Goal: Task Accomplishment & Management: Use online tool/utility

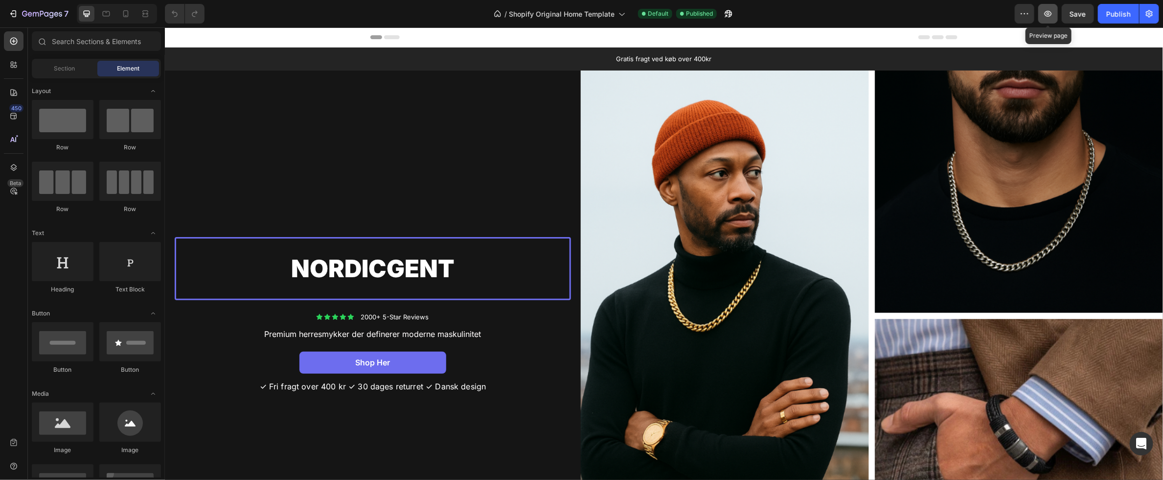
click at [1051, 16] on icon "button" at bounding box center [1049, 14] width 10 height 10
click at [12, 39] on icon at bounding box center [14, 41] width 10 height 10
click at [619, 13] on icon at bounding box center [622, 14] width 10 height 10
click at [14, 12] on icon "button" at bounding box center [13, 14] width 10 height 10
click at [16, 14] on icon "button" at bounding box center [14, 13] width 4 height 7
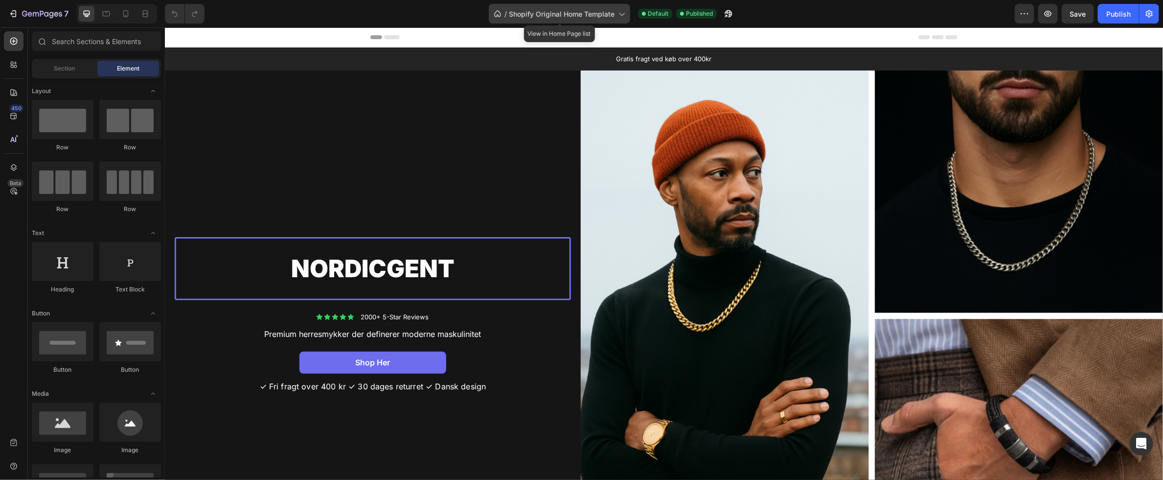
click at [568, 11] on span "Shopify Original Home Template" at bounding box center [562, 14] width 106 height 10
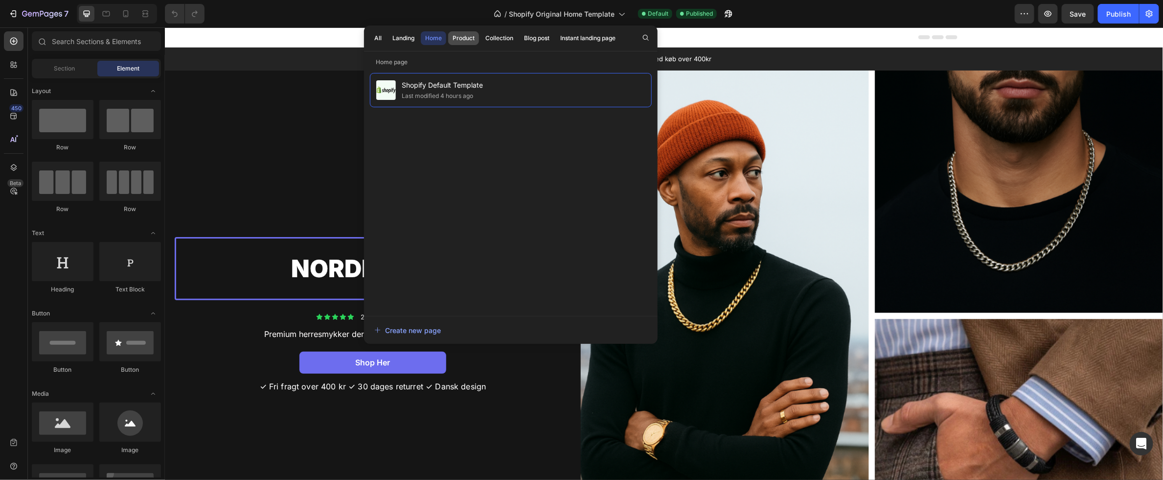
click at [475, 39] on button "Product" at bounding box center [463, 38] width 31 height 14
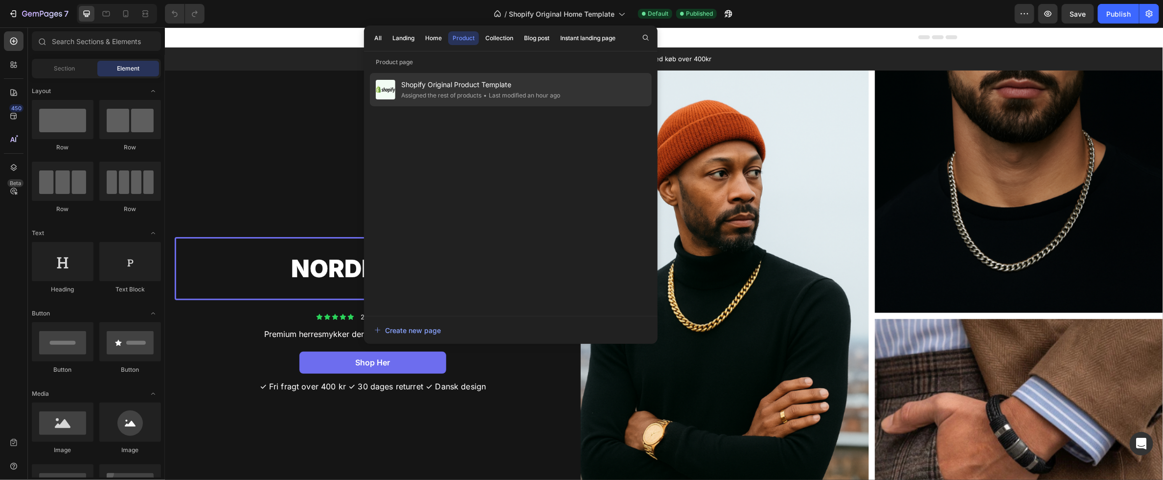
click at [470, 88] on span "Shopify Original Product Template" at bounding box center [480, 85] width 159 height 12
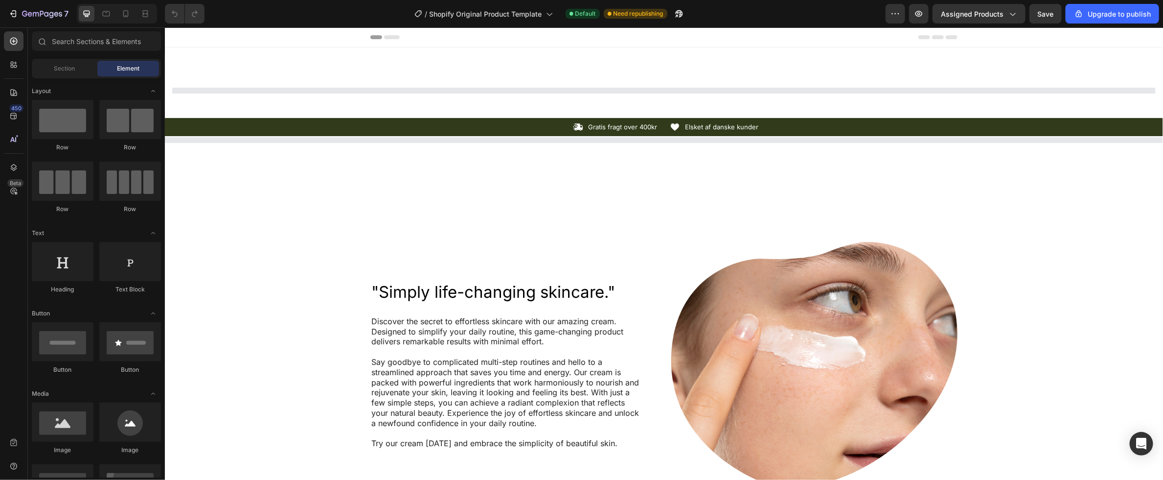
select select "585886651360805779"
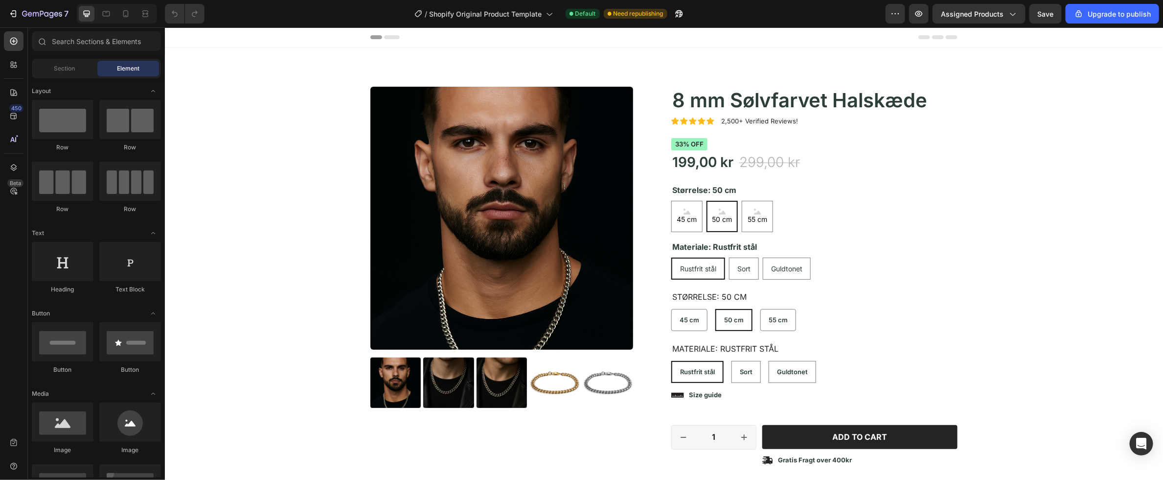
radio input "false"
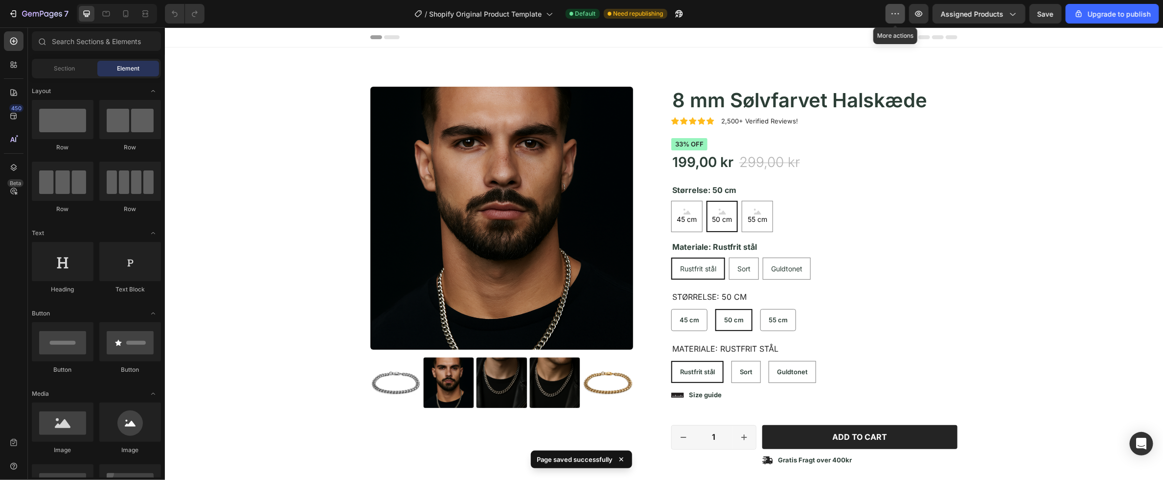
click at [899, 15] on icon "button" at bounding box center [896, 14] width 10 height 10
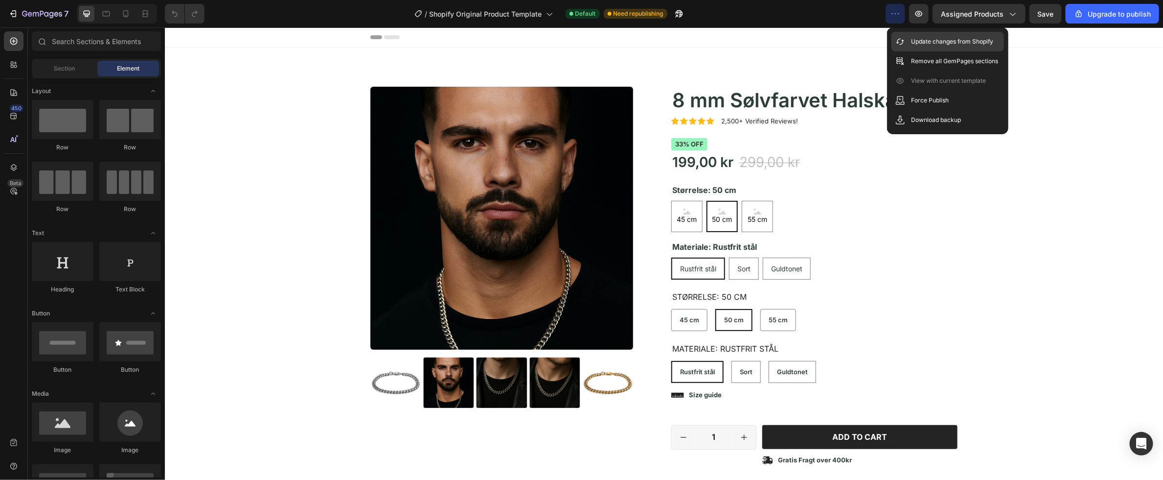
click at [919, 43] on p "Update changes from Shopify" at bounding box center [952, 42] width 82 height 10
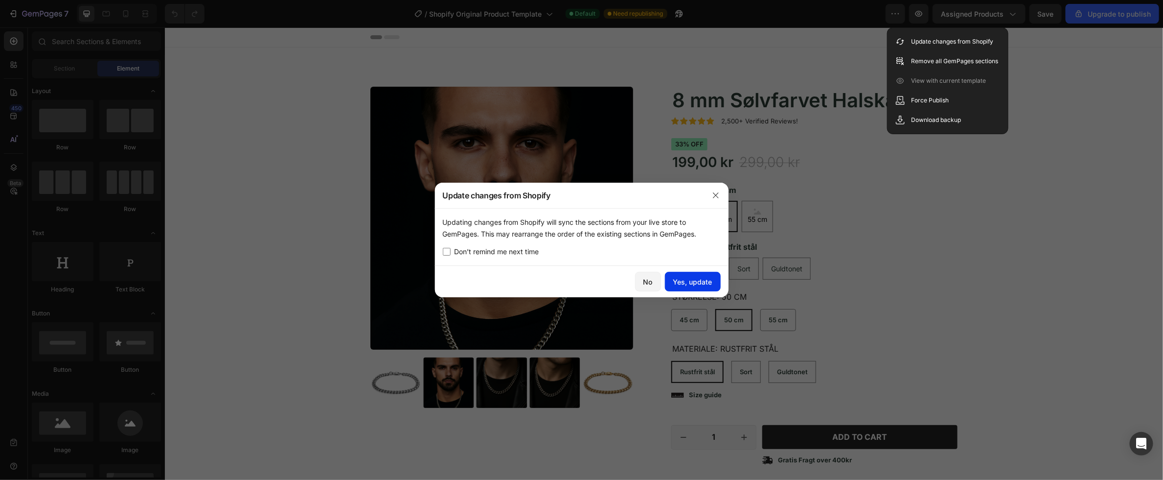
click at [698, 282] on div "Yes, update" at bounding box center [692, 282] width 39 height 10
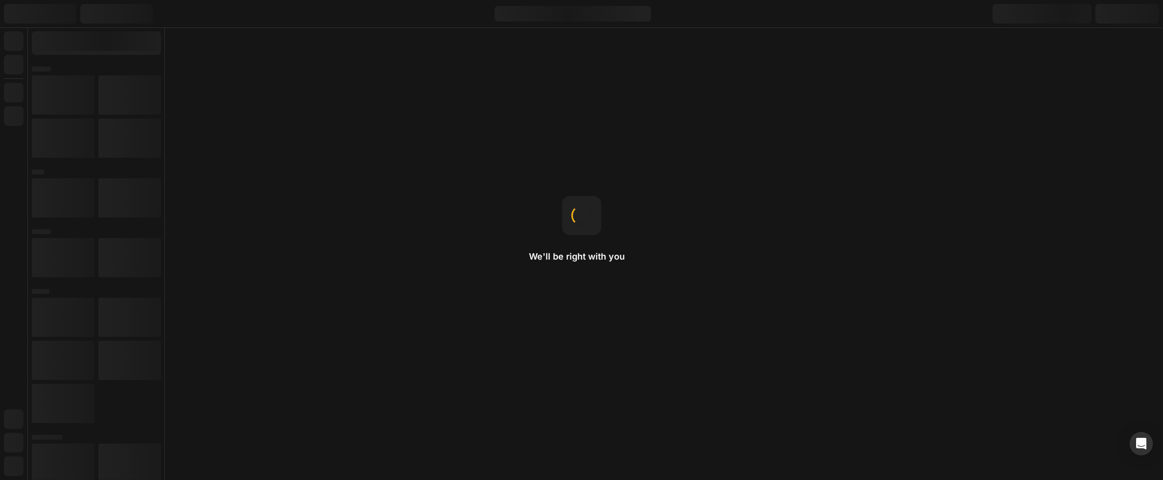
select select "585886651360805779"
radio input "false"
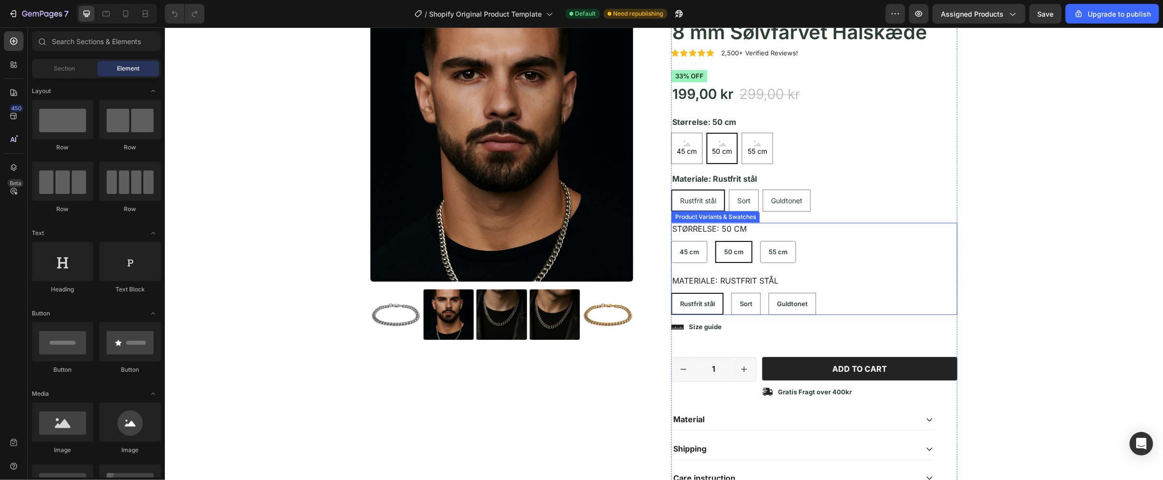
scroll to position [276, 0]
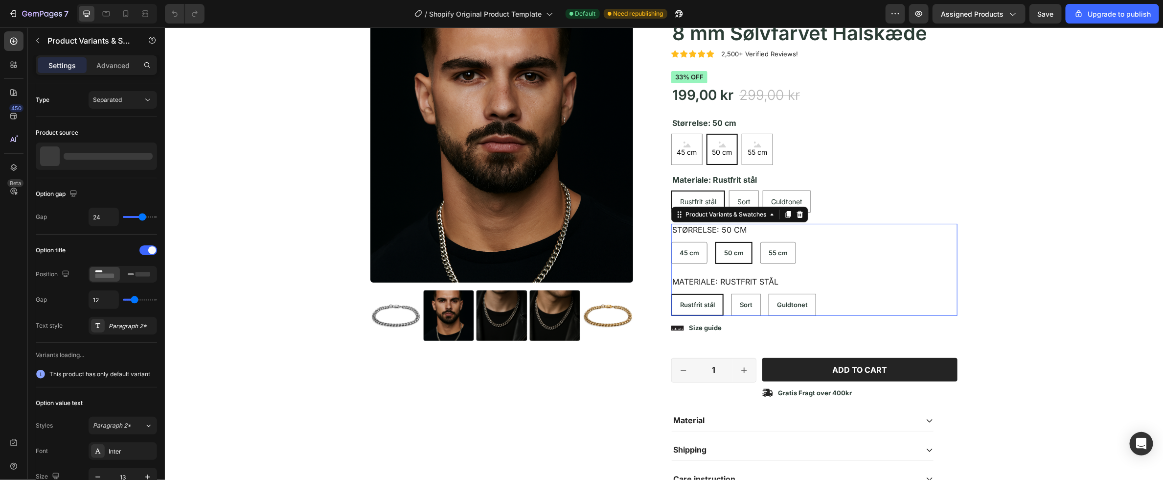
click at [827, 231] on div "Størrelse: 50 cm 45 cm 45 cm 45 cm 50 cm 50 cm 50 cm 55 cm 55 cm 55 cm" at bounding box center [814, 243] width 286 height 40
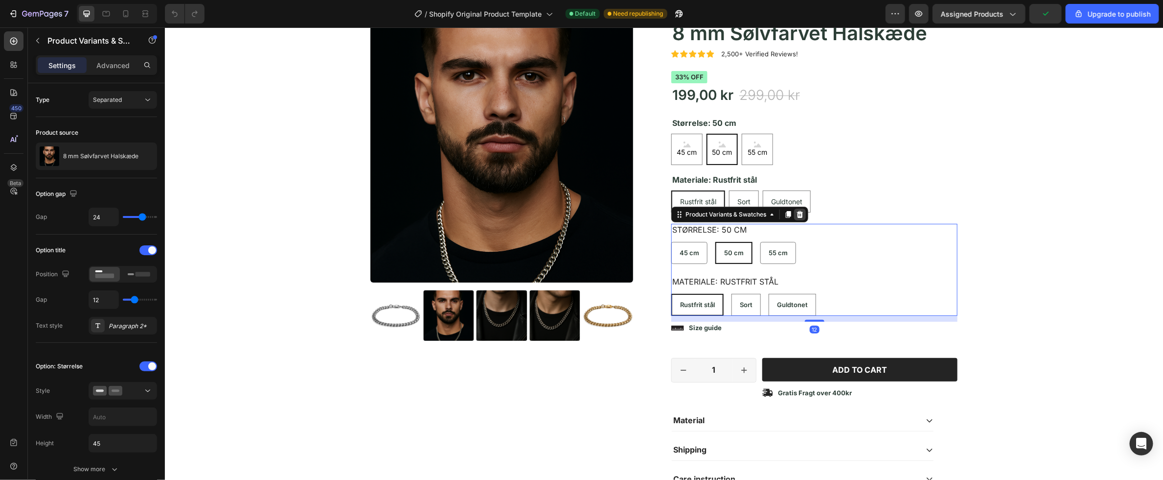
click at [799, 212] on icon at bounding box center [800, 214] width 8 height 8
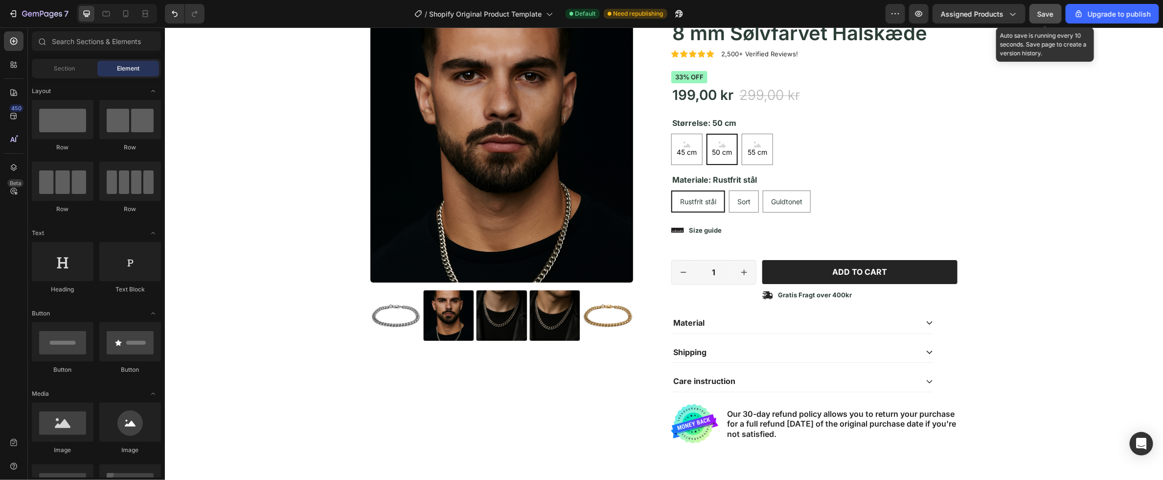
click at [1043, 13] on span "Save" at bounding box center [1046, 14] width 16 height 8
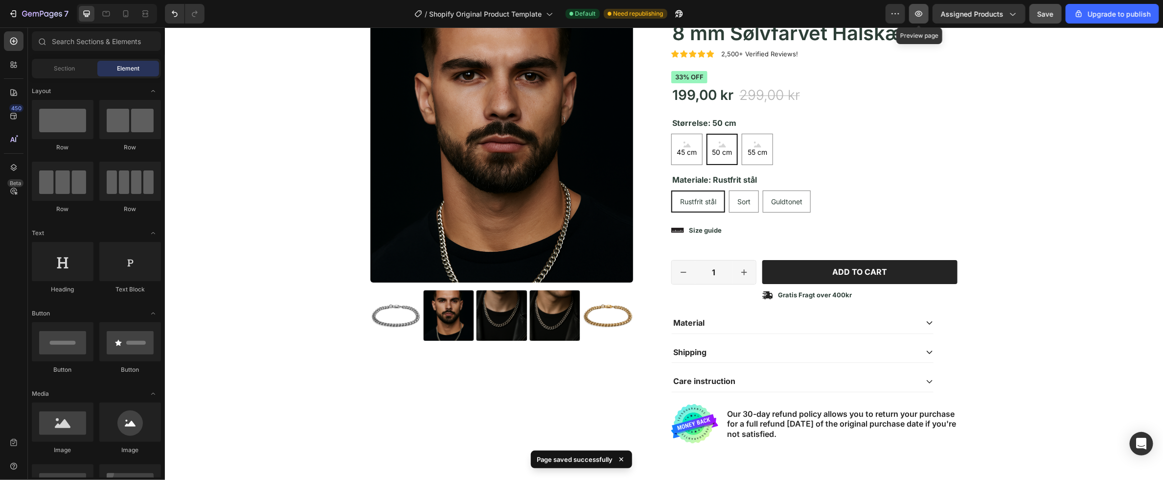
click at [920, 12] on icon "button" at bounding box center [919, 14] width 10 height 10
select select "585886651360805779"
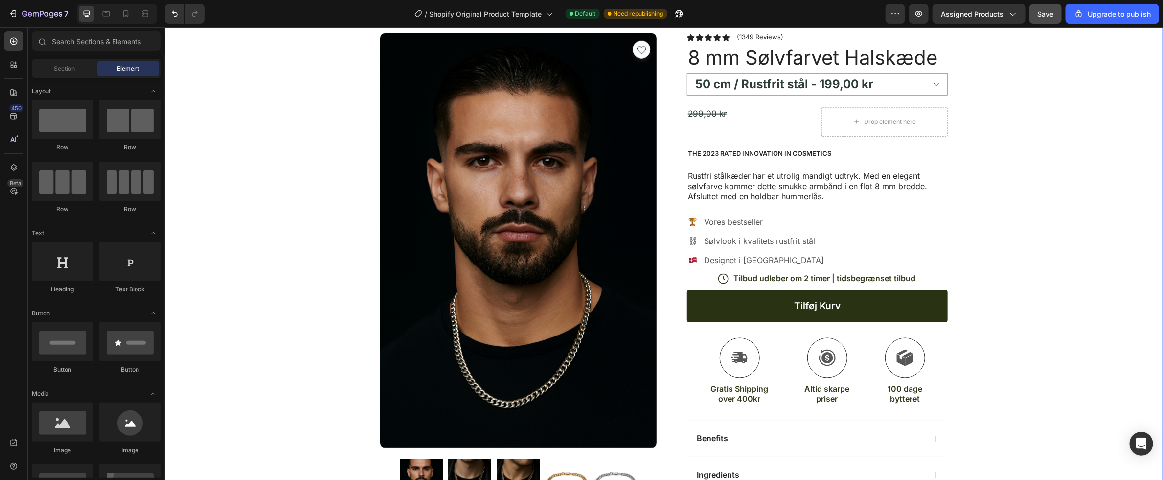
scroll to position [761, 0]
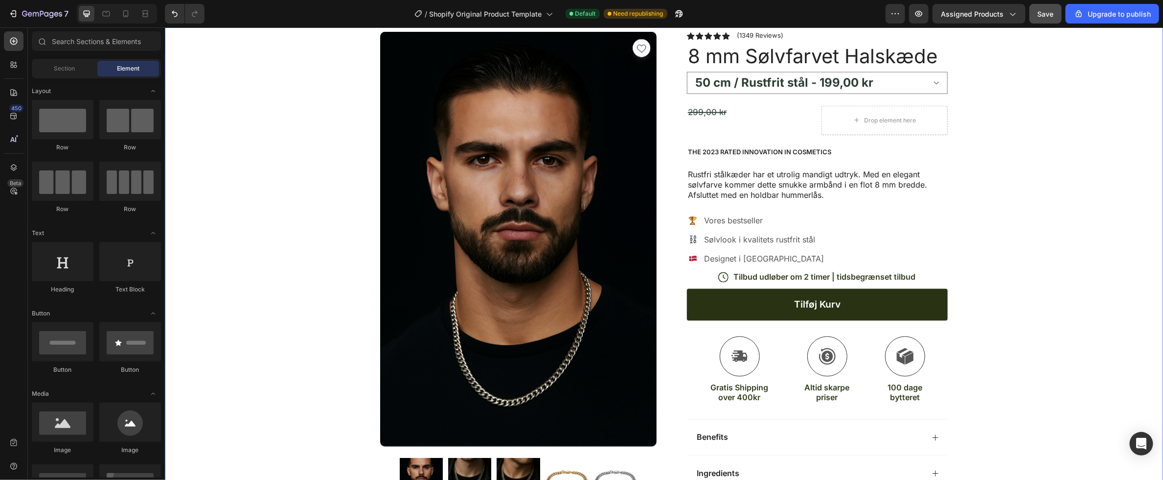
click at [360, 216] on div "Icon Gratis fragt over 400kr Text Block Row Icon Elsket af danske kunder Text B…" at bounding box center [663, 326] width 998 height 673
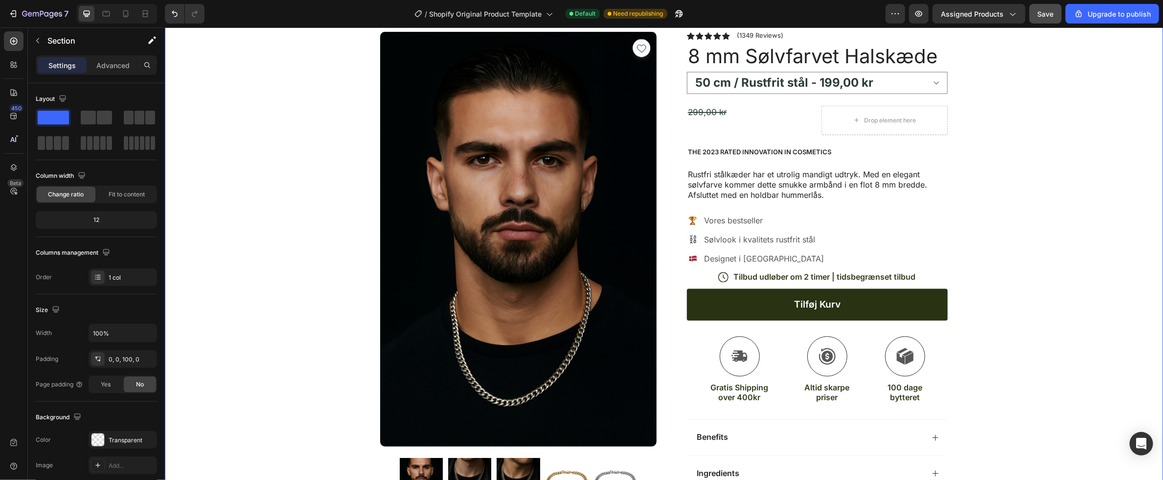
click at [989, 256] on div "Icon Gratis fragt over 400kr Text Block Row Icon Elsket af danske kunder Text B…" at bounding box center [663, 326] width 998 height 673
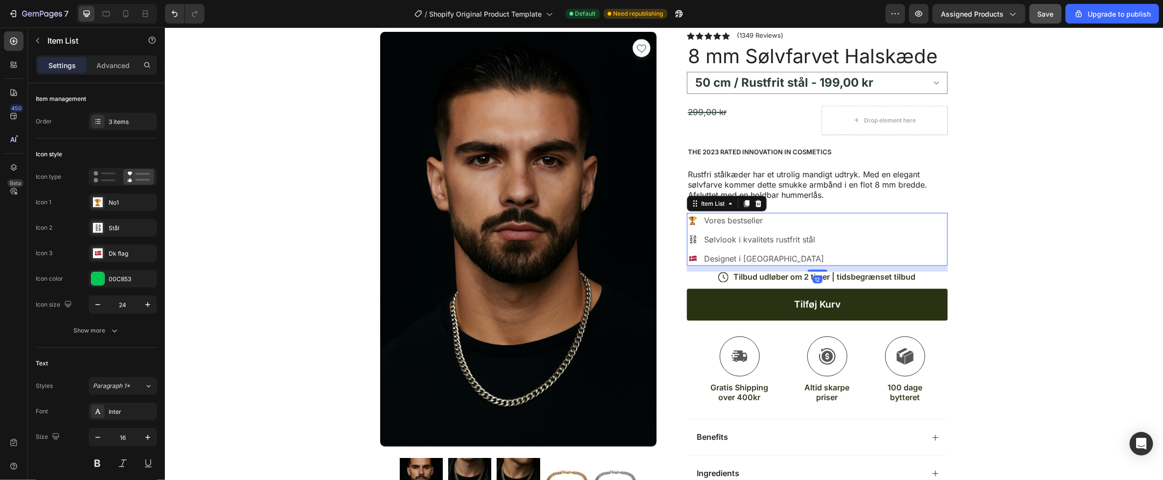
click at [947, 256] on div "Vores bestseller Sølvlook i kvalitets rustfrit stål Designet i Danmark" at bounding box center [817, 238] width 261 height 53
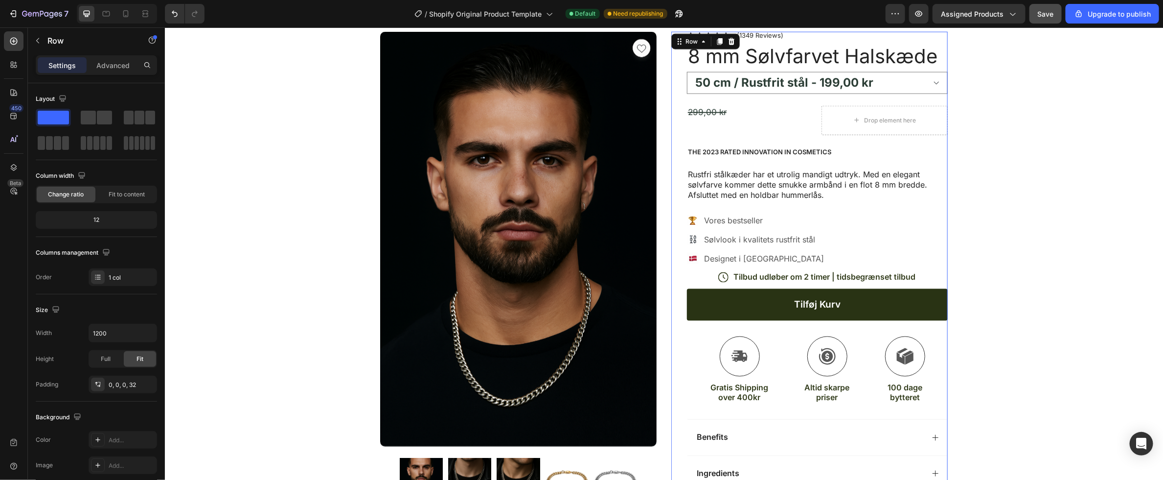
click at [675, 278] on div "Icon Icon Icon Icon Icon Icon List (1349 Reviews) Text Block Row 8 mm Sølvfarve…" at bounding box center [809, 287] width 277 height 512
click at [664, 280] on div "Product Images Image Icon Icon Icon Icon Icon Icon List “This skin cream is a g…" at bounding box center [663, 335] width 587 height 654
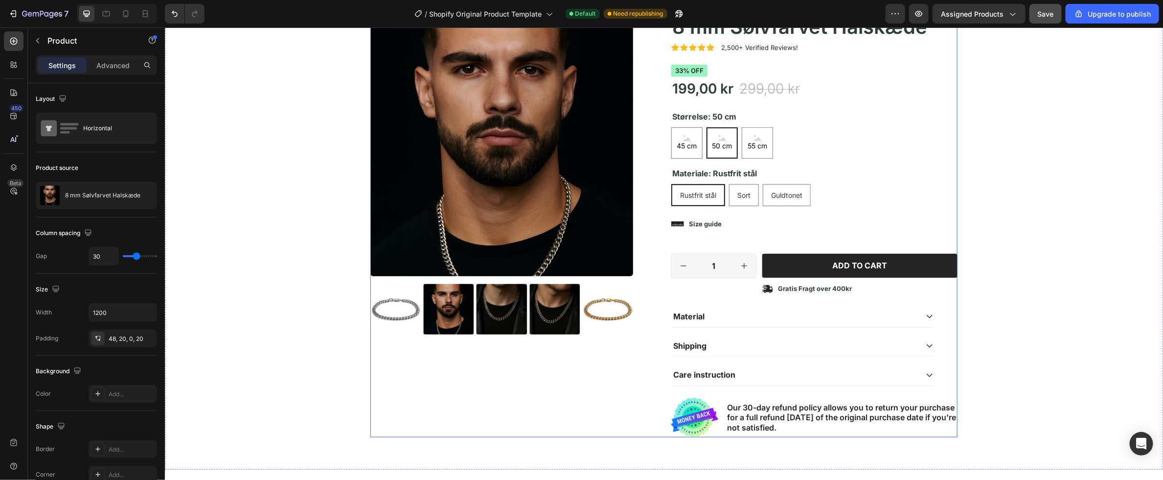
select select "585886651360805779"
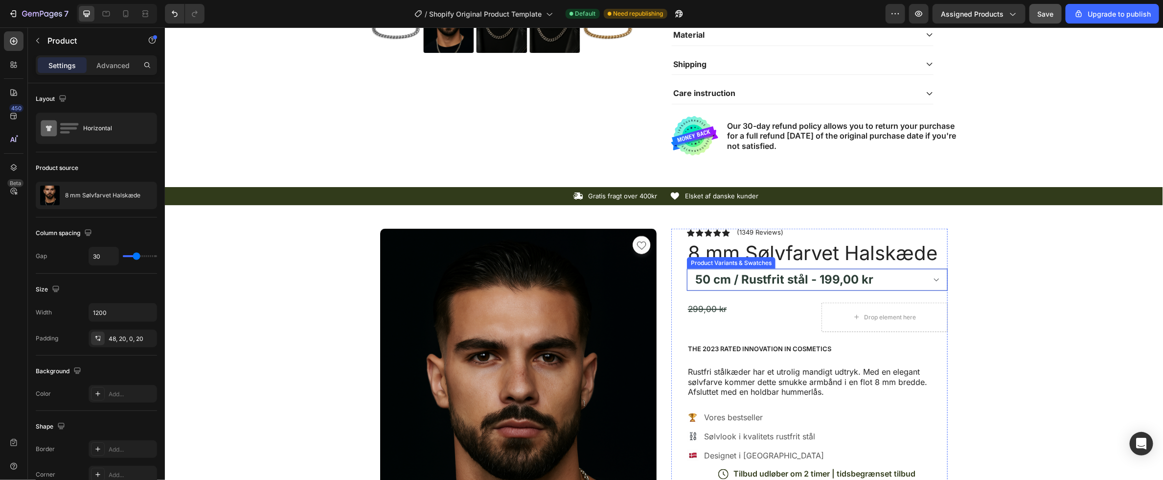
scroll to position [565, 0]
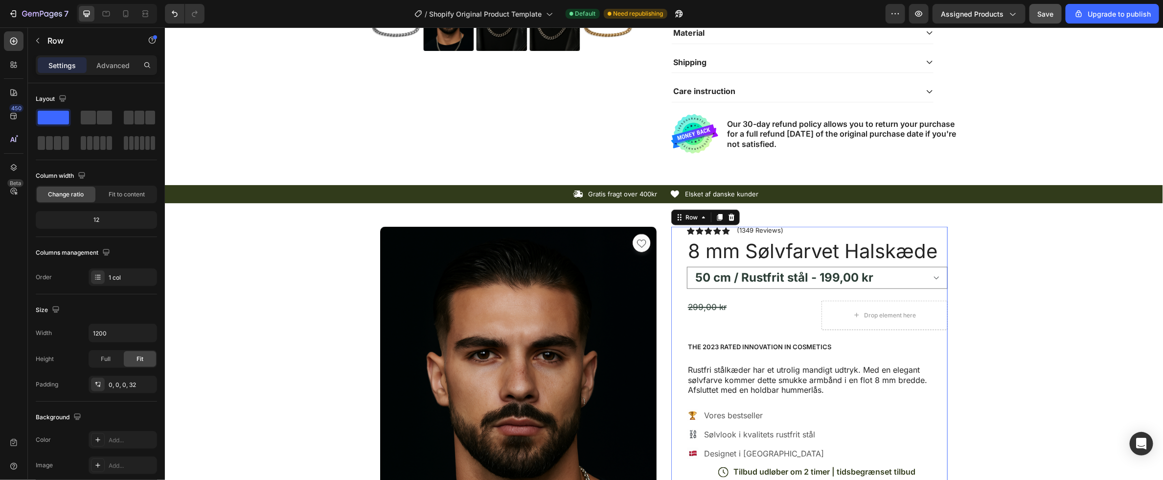
click at [677, 281] on div "Icon Icon Icon Icon Icon Icon List (1349 Reviews) Text Block Row 8 mm Sølvfarve…" at bounding box center [809, 482] width 277 height 512
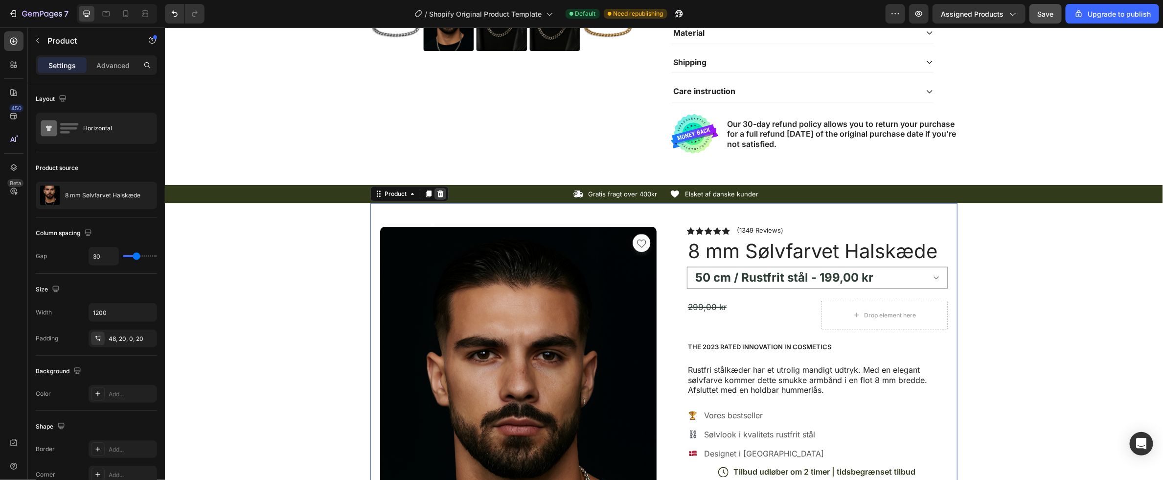
click at [441, 194] on icon at bounding box center [440, 193] width 8 height 8
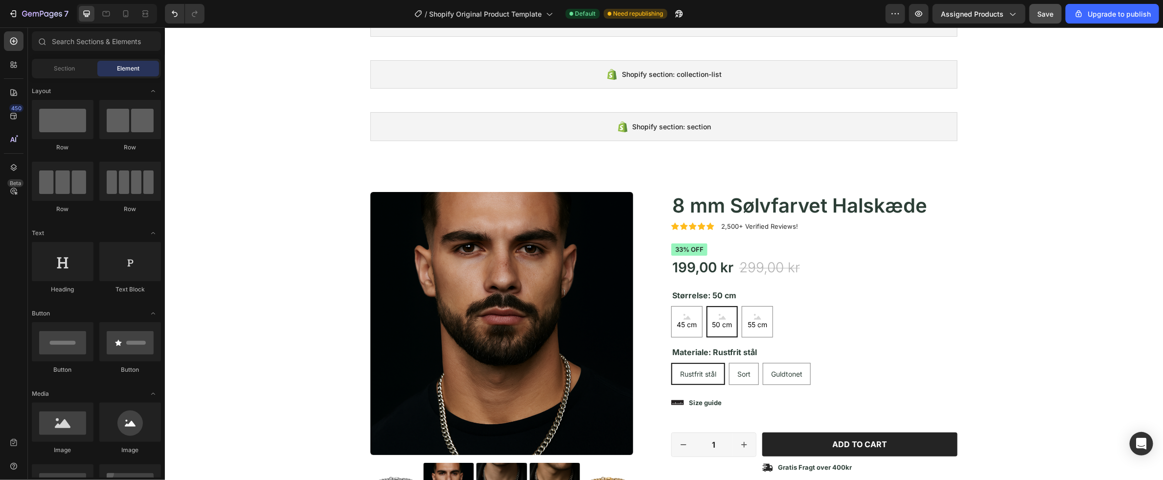
scroll to position [0, 0]
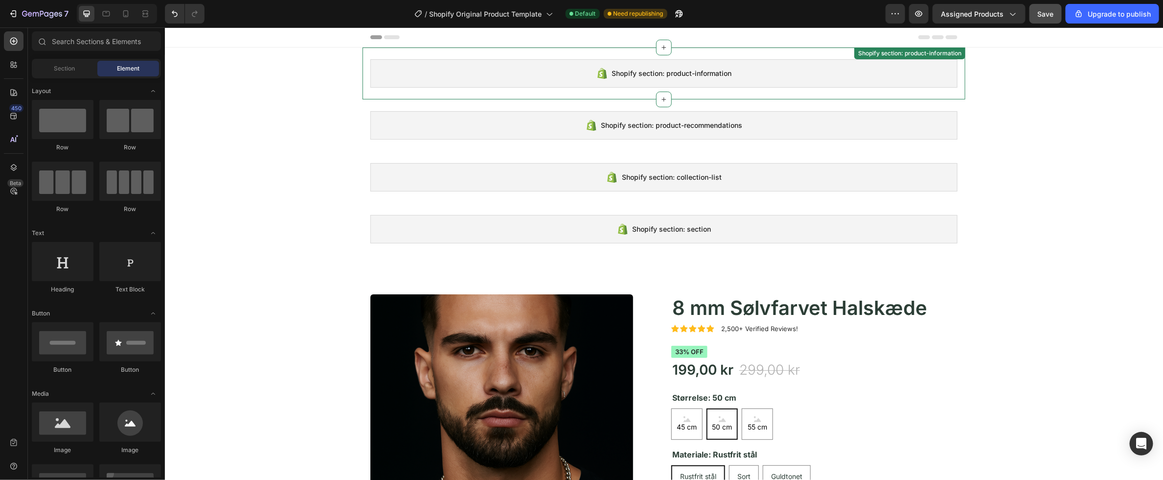
click at [700, 70] on span "Shopify section: product-information" at bounding box center [672, 73] width 120 height 12
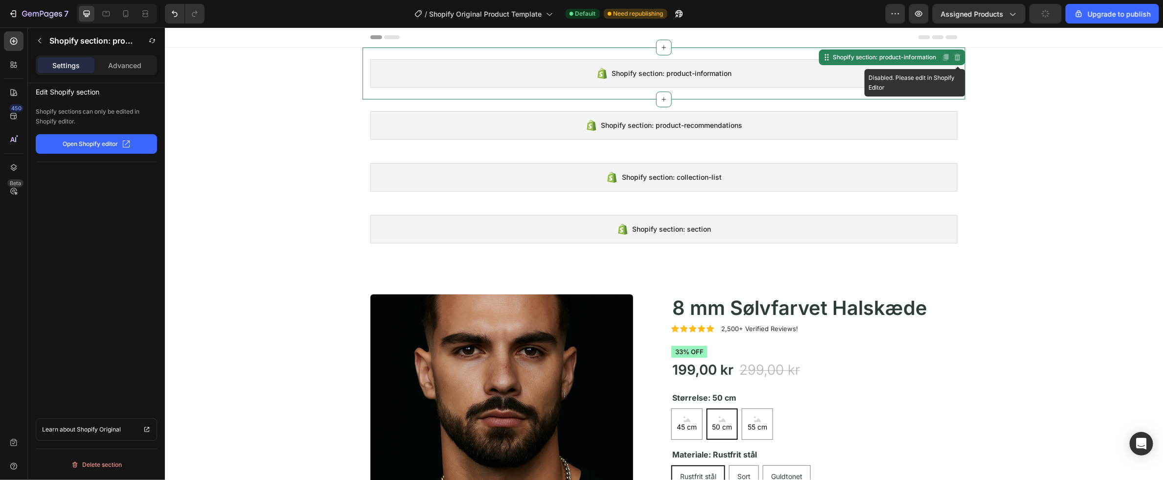
click at [959, 60] on icon at bounding box center [957, 57] width 8 height 8
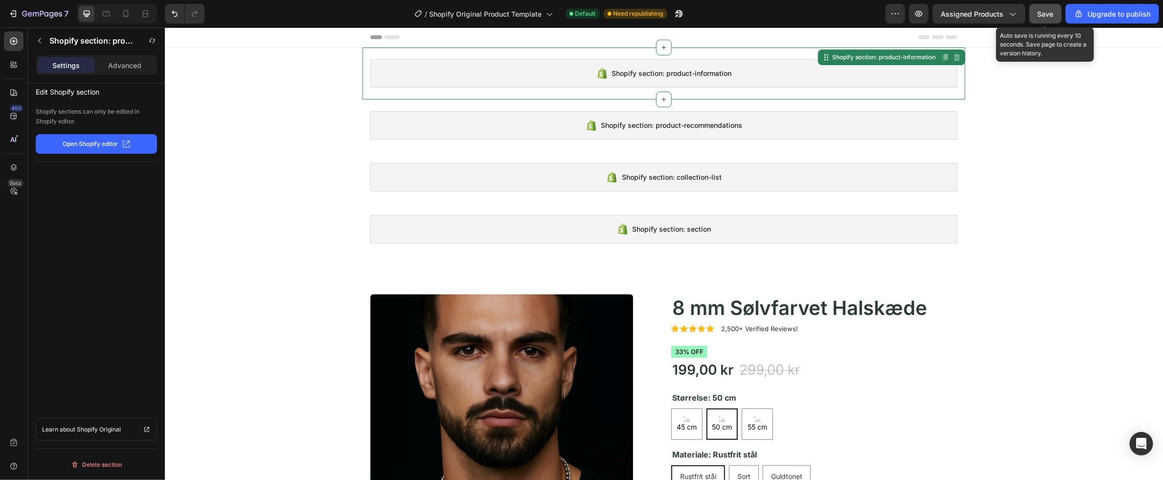
click at [1045, 13] on span "Save" at bounding box center [1046, 14] width 16 height 8
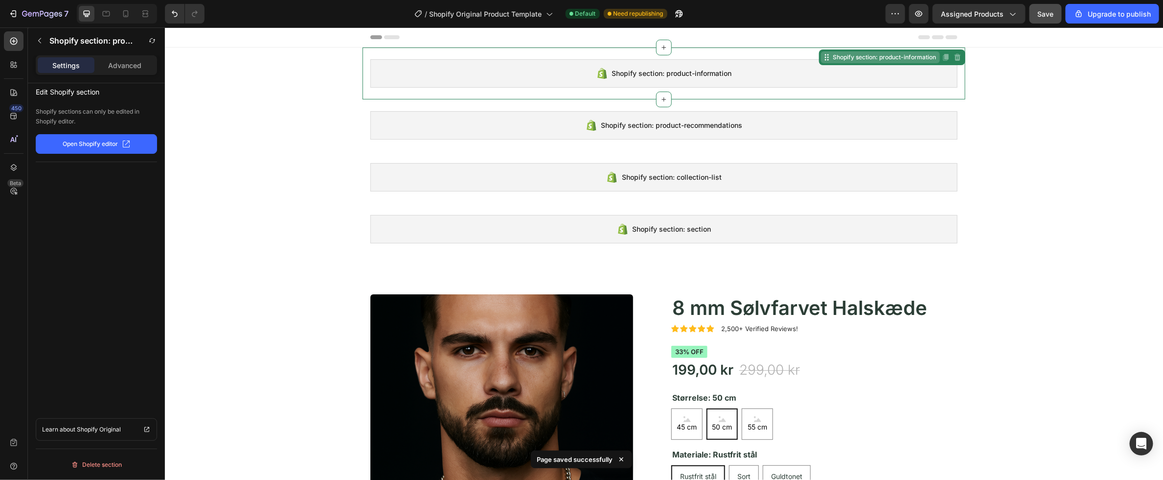
click at [917, 55] on div "Shopify section: product-information" at bounding box center [884, 56] width 107 height 9
click at [664, 48] on icon at bounding box center [664, 47] width 8 height 8
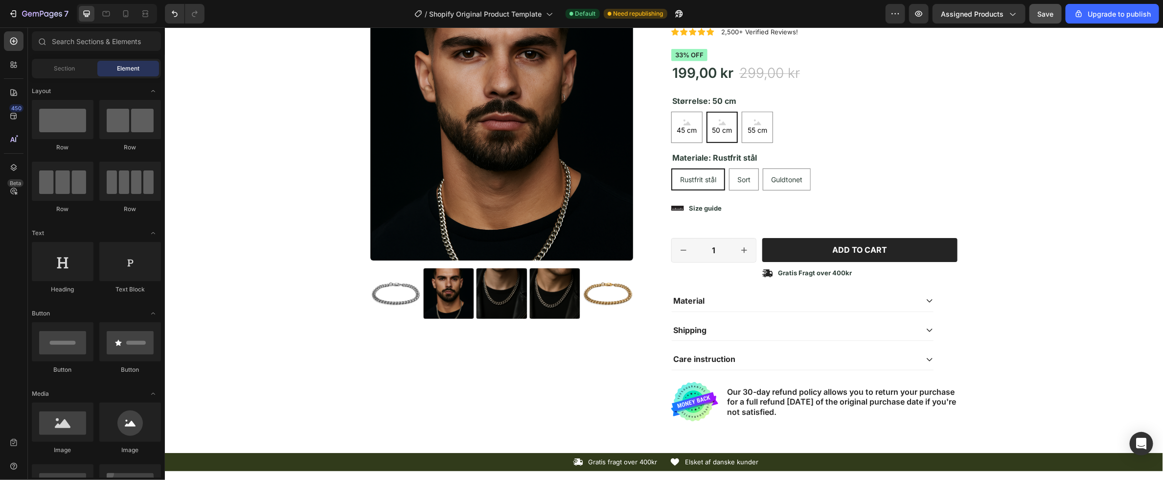
scroll to position [302, 0]
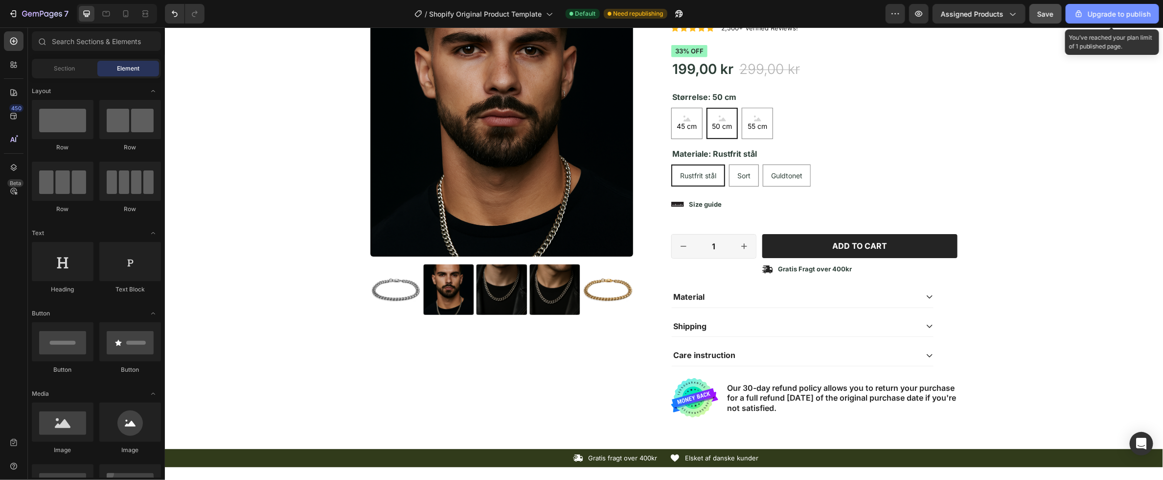
click at [1122, 17] on div "Upgrade to publish" at bounding box center [1112, 14] width 77 height 10
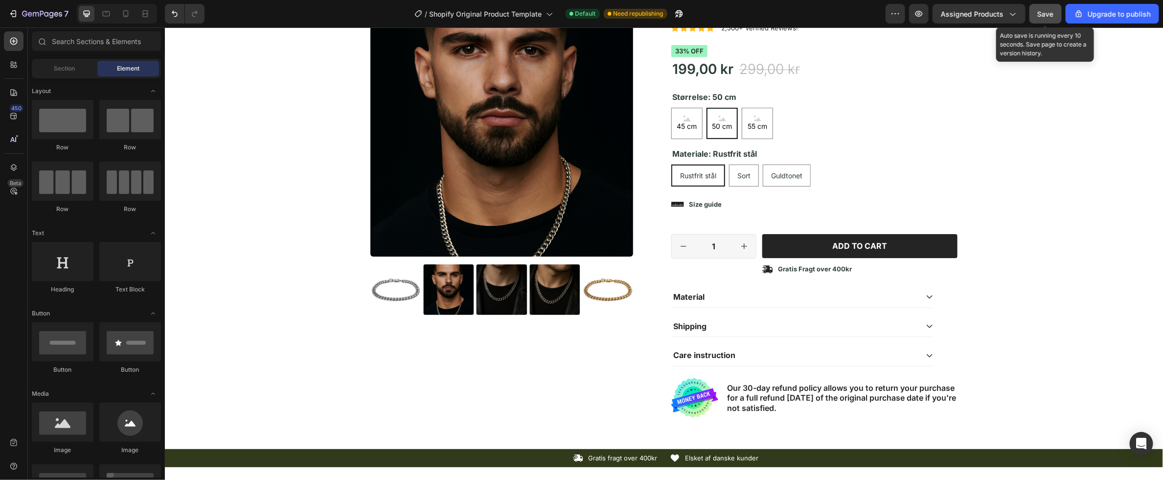
click at [1047, 17] on span "Save" at bounding box center [1046, 14] width 16 height 8
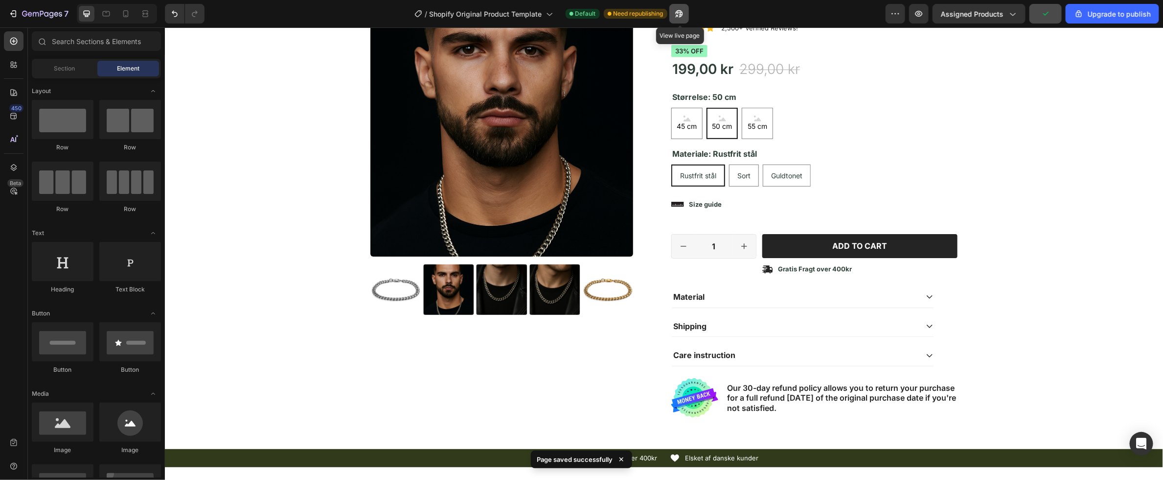
click at [681, 15] on icon "button" at bounding box center [678, 13] width 7 height 7
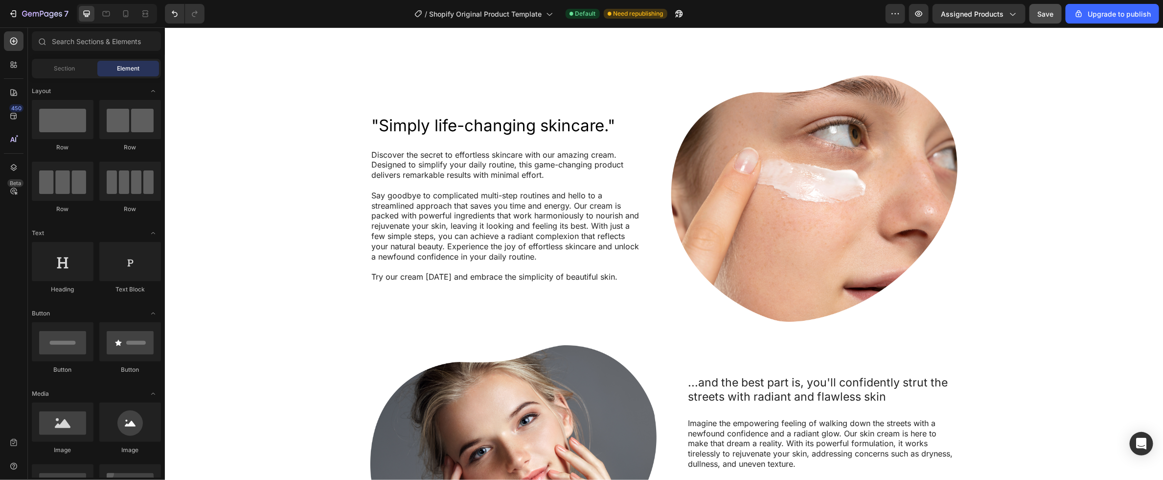
scroll to position [0, 0]
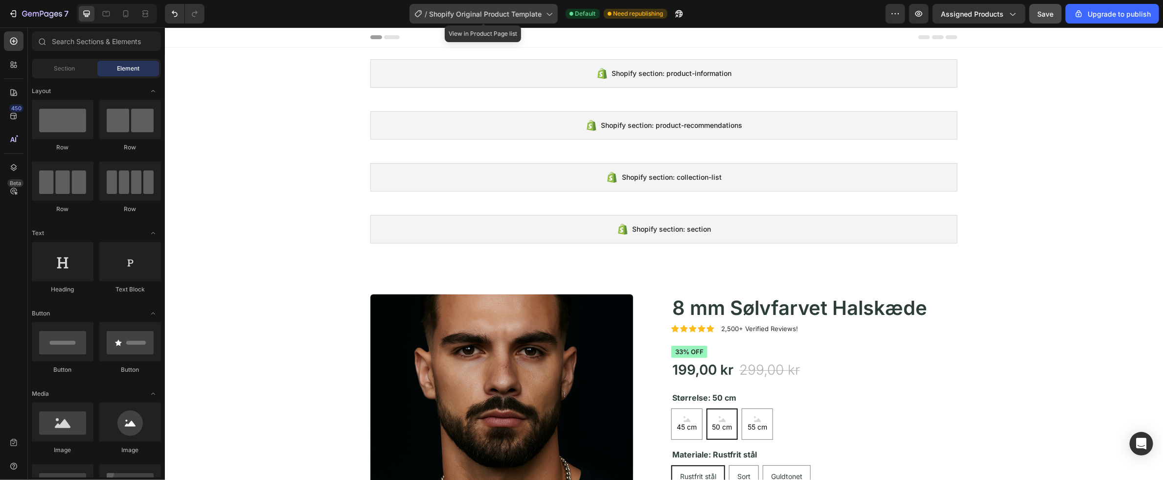
click at [539, 14] on span "Shopify Original Product Template" at bounding box center [486, 14] width 113 height 10
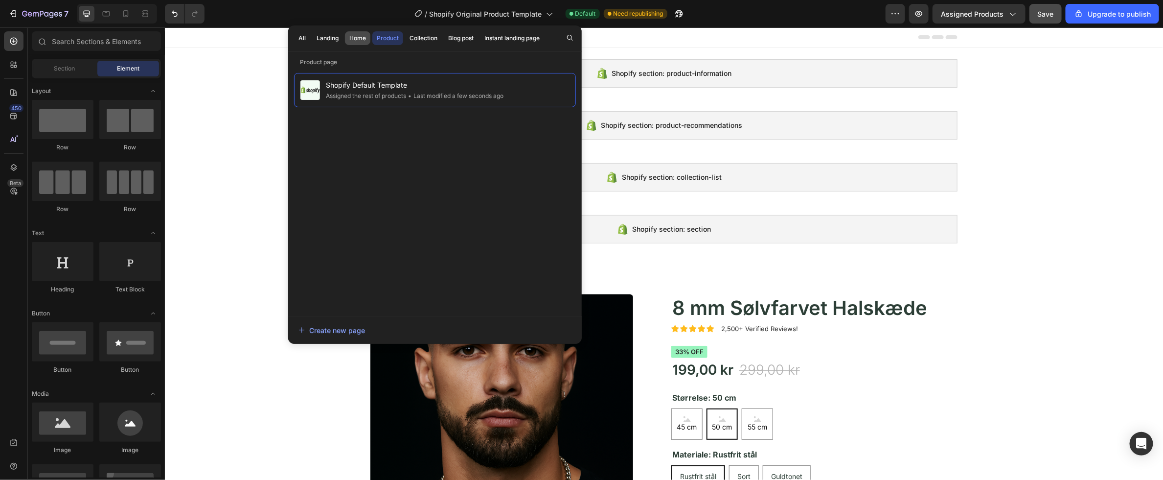
click at [356, 38] on div "Home" at bounding box center [357, 38] width 17 height 9
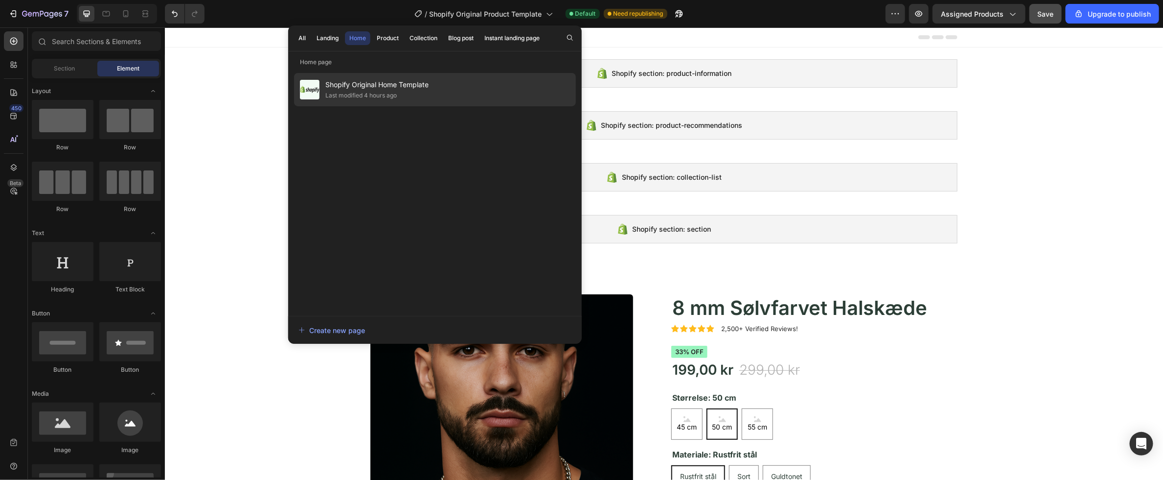
click at [372, 91] on div "Last modified 4 hours ago" at bounding box center [360, 96] width 71 height 10
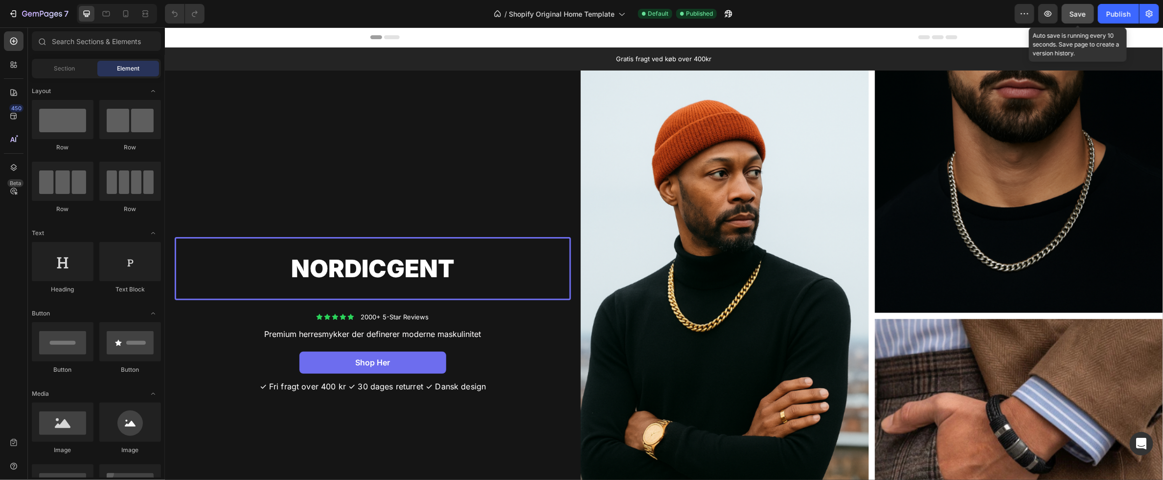
click at [1085, 12] on span "Save" at bounding box center [1078, 14] width 16 height 8
click at [1053, 17] on icon "button" at bounding box center [1049, 14] width 10 height 10
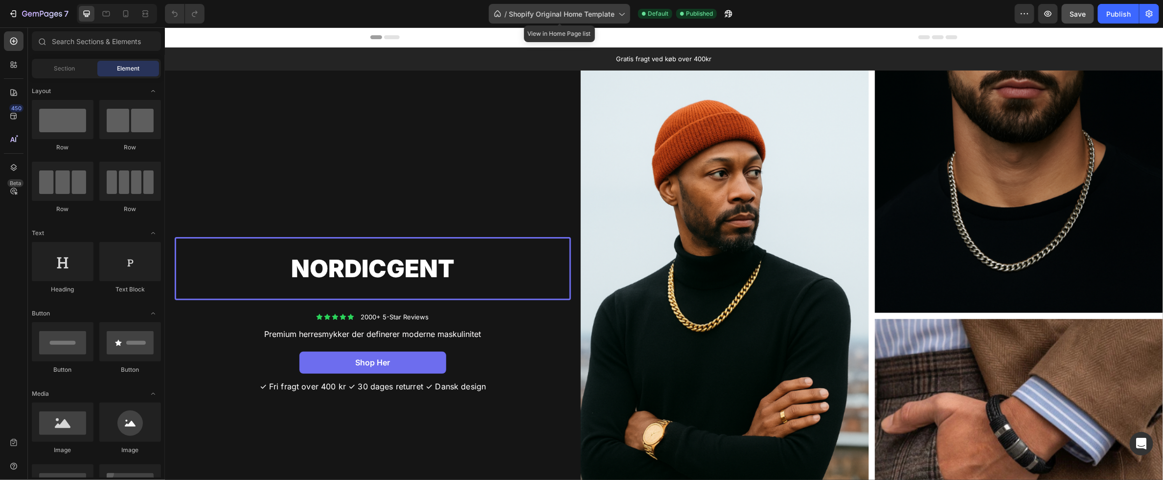
click at [573, 14] on span "Shopify Original Home Template" at bounding box center [562, 14] width 106 height 10
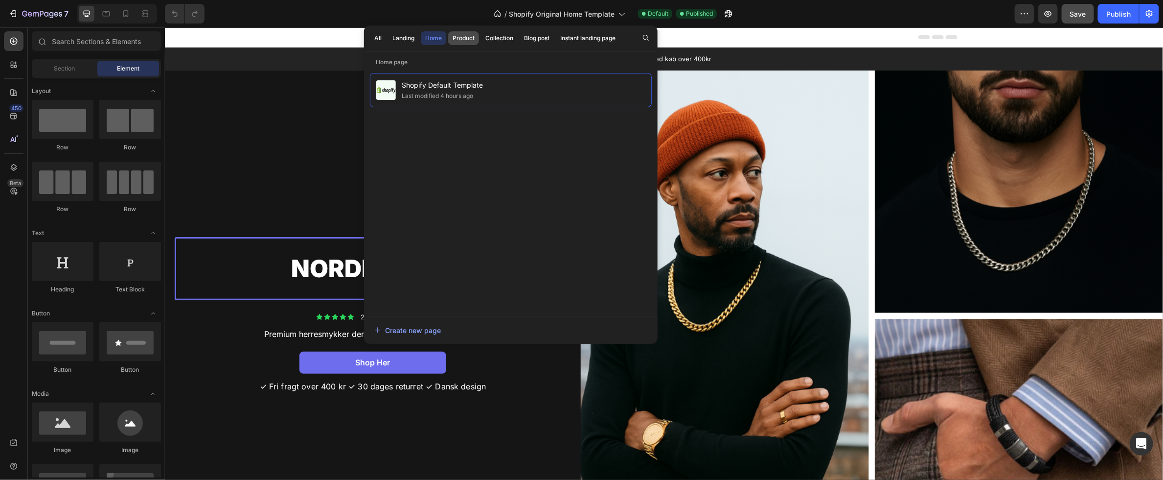
click at [460, 37] on div "Product" at bounding box center [464, 38] width 22 height 9
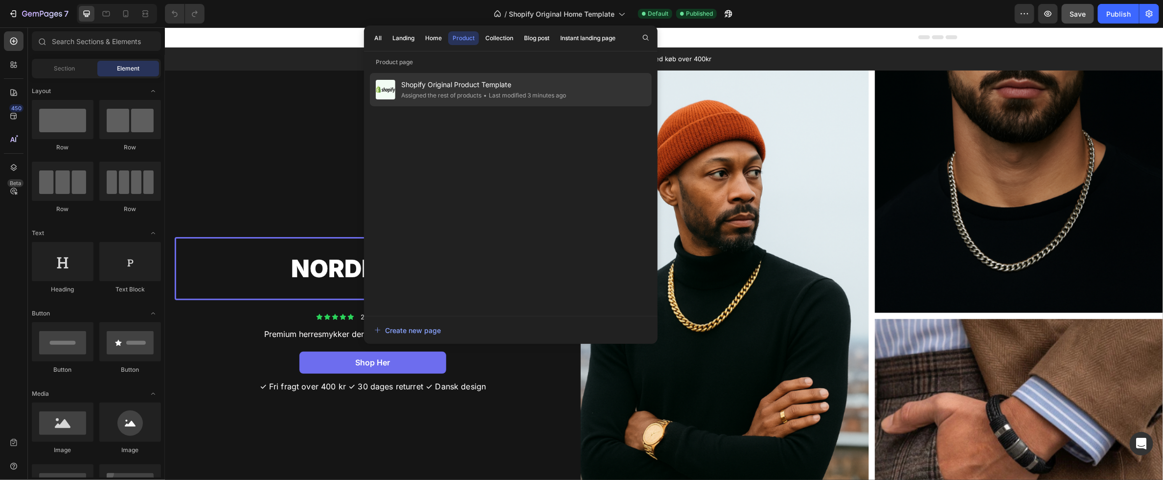
click at [475, 93] on div "Assigned the rest of products" at bounding box center [441, 96] width 80 height 10
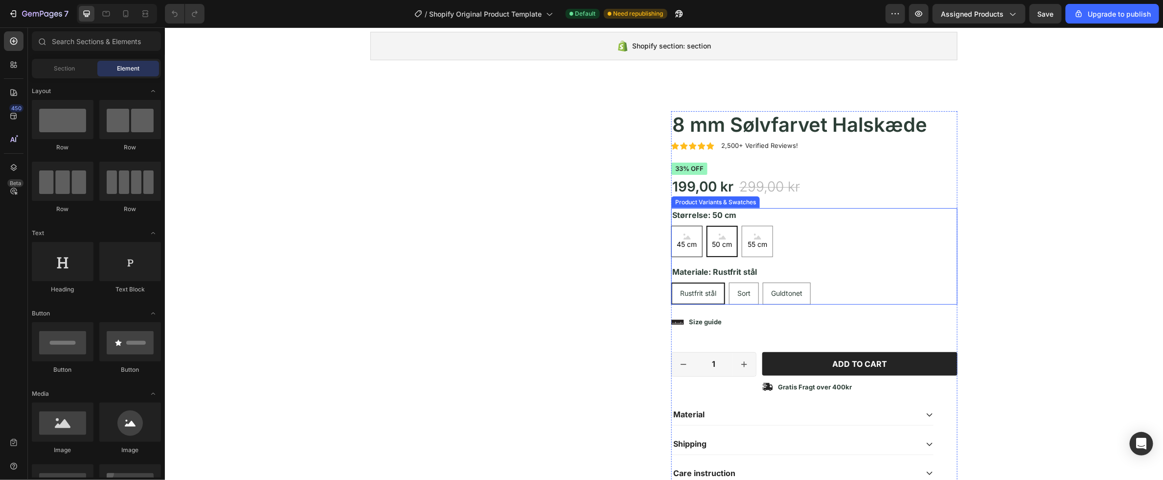
scroll to position [184, 0]
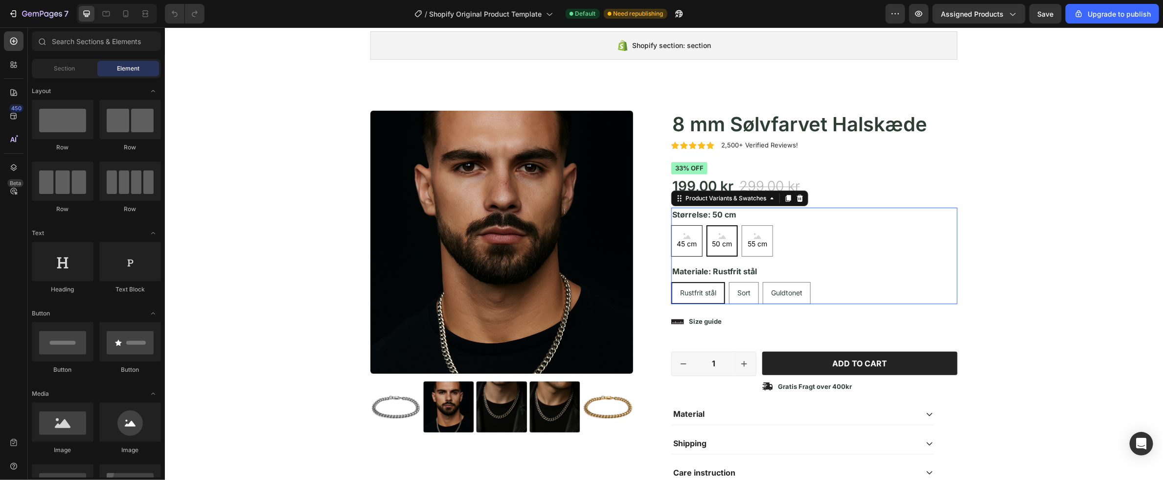
click at [694, 241] on span "45 cm" at bounding box center [687, 243] width 24 height 10
click at [671, 225] on input "45 cm 45 cm 45 cm" at bounding box center [671, 224] width 0 height 0
radio input "false"
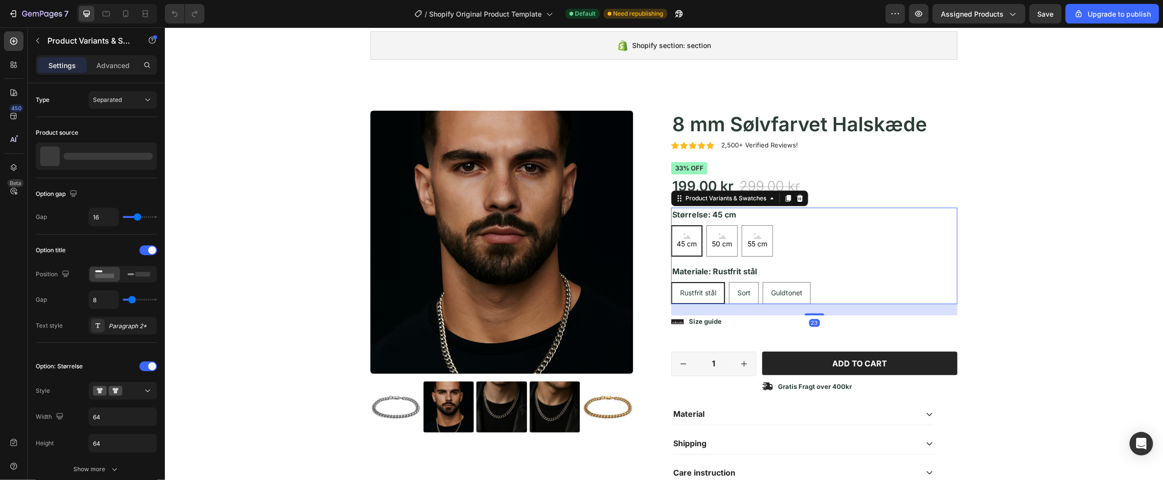
radio input "false"
click at [701, 289] on span "Rustfrit stål" at bounding box center [698, 292] width 36 height 8
click at [671, 281] on input "Rustfrit stål Rustfrit stål Rustfrit stål" at bounding box center [671, 281] width 0 height 0
radio input "true"
click at [694, 246] on span "45 cm" at bounding box center [687, 243] width 24 height 10
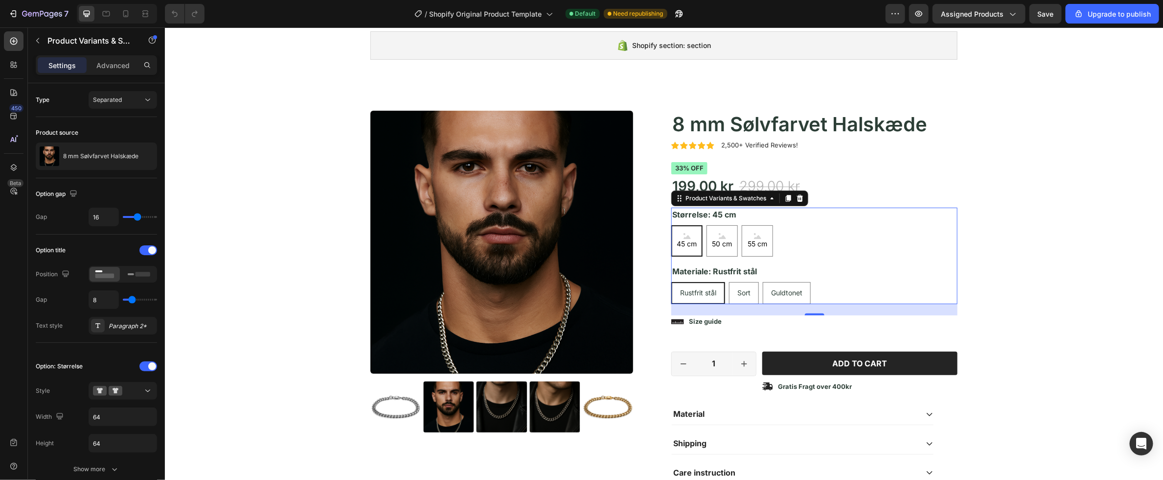
click at [671, 225] on input "45 cm 45 cm 45 cm" at bounding box center [671, 224] width 0 height 0
click at [689, 234] on icon at bounding box center [686, 235] width 7 height 6
click at [671, 225] on input "45 cm 45 cm 45 cm" at bounding box center [671, 224] width 0 height 0
click at [735, 236] on cm "50 cm" at bounding box center [721, 240] width 31 height 31
click at [706, 225] on input "50 cm 50 cm 50 cm" at bounding box center [706, 224] width 0 height 0
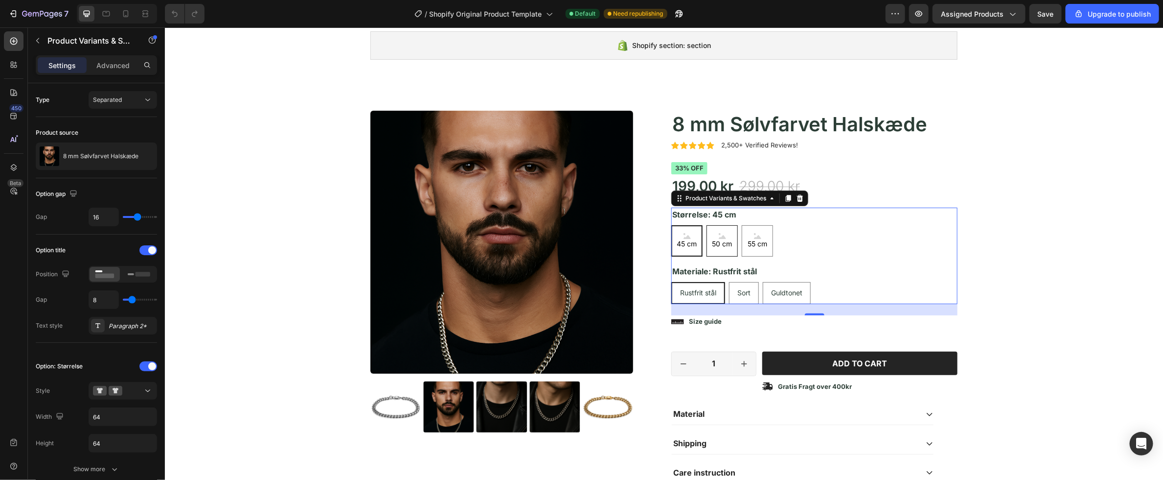
radio input "false"
click at [757, 238] on span "55 cm" at bounding box center [756, 243] width 23 height 10
click at [742, 225] on input "55 cm 55 cm 55 cm" at bounding box center [741, 224] width 0 height 0
radio input "false"
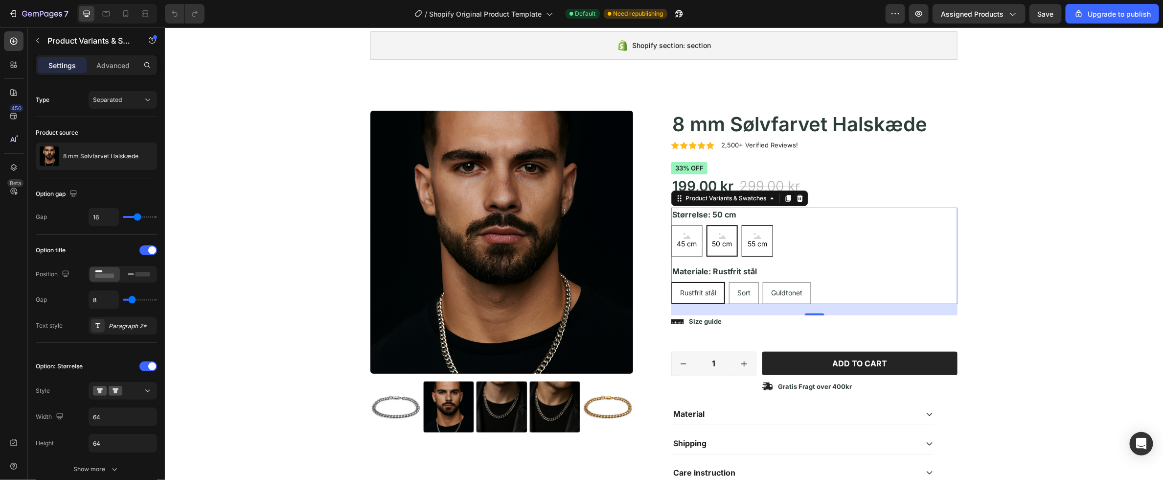
radio input "false"
click at [694, 215] on legend "Størrelse: 55 cm" at bounding box center [704, 214] width 66 height 14
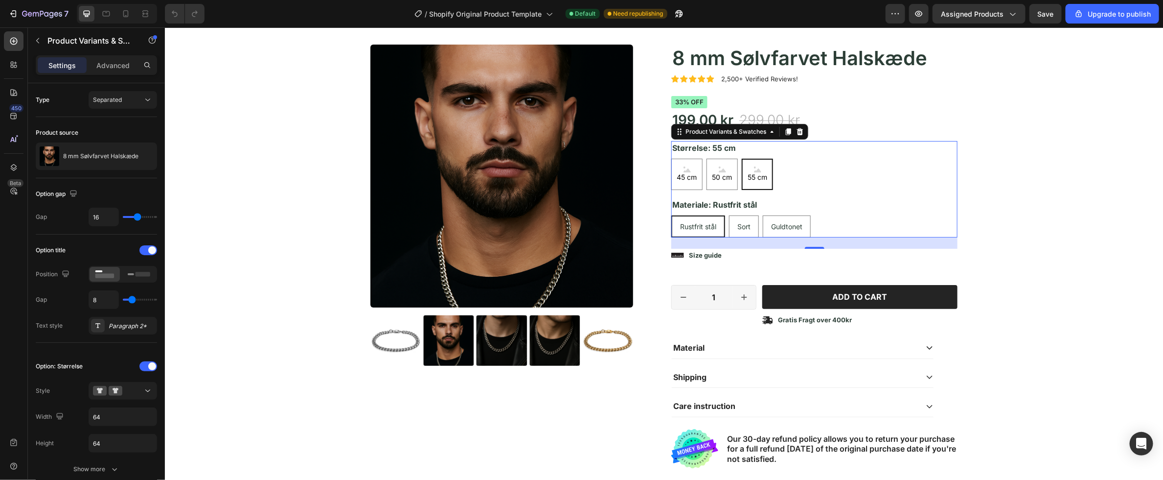
scroll to position [258, 0]
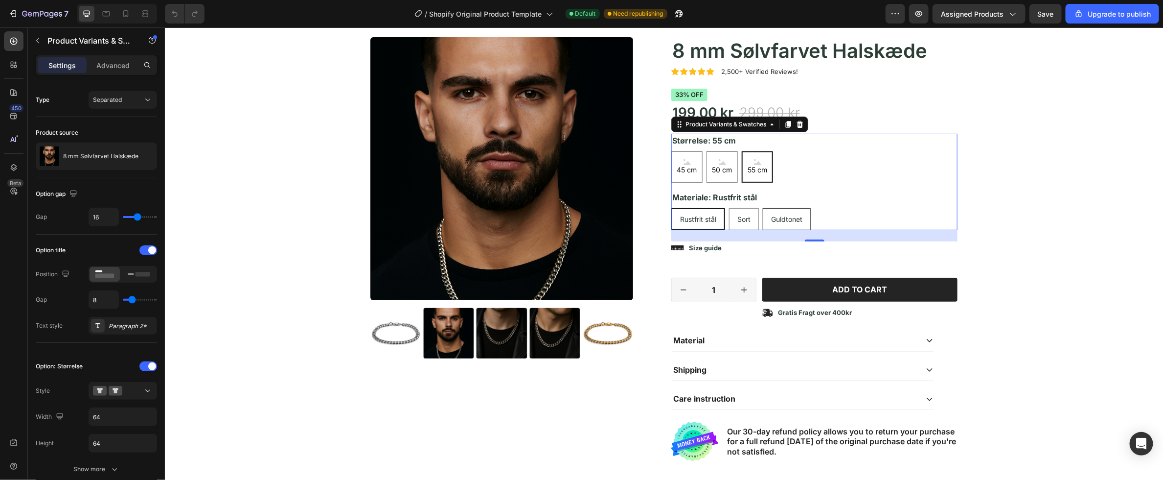
click at [788, 220] on span "Guldtonet" at bounding box center [786, 218] width 31 height 8
click at [763, 208] on input "Guldtonet Guldtonet Guldtonet" at bounding box center [762, 207] width 0 height 0
radio input "false"
click at [742, 217] on span "Sort" at bounding box center [742, 218] width 13 height 8
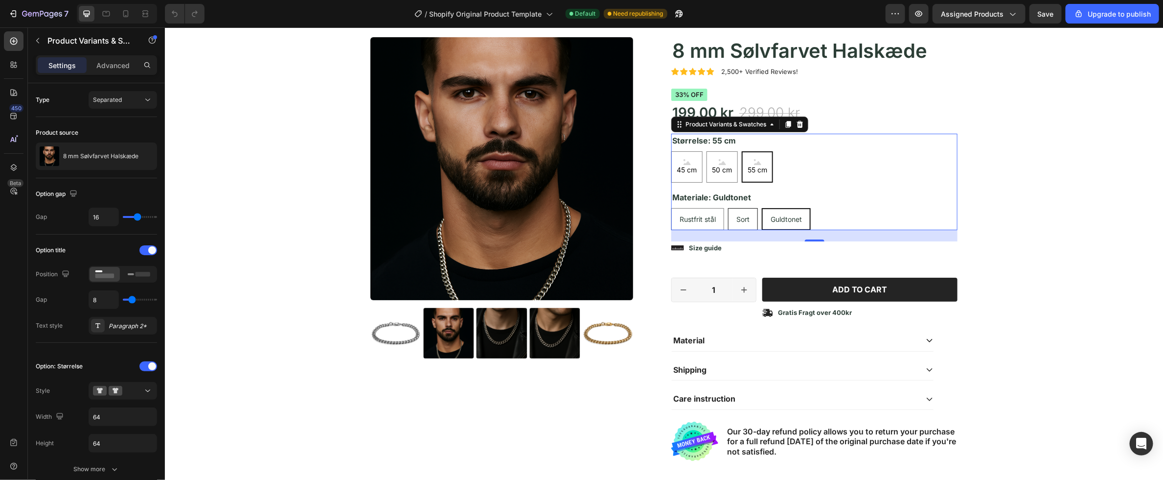
click at [728, 208] on input "Sort Sort Sort" at bounding box center [727, 207] width 0 height 0
radio input "false"
click at [704, 215] on span "Rustfrit stål" at bounding box center [697, 218] width 36 height 8
click at [671, 208] on input "Rustfrit stål Rustfrit stål Rustfrit stål" at bounding box center [671, 207] width 0 height 0
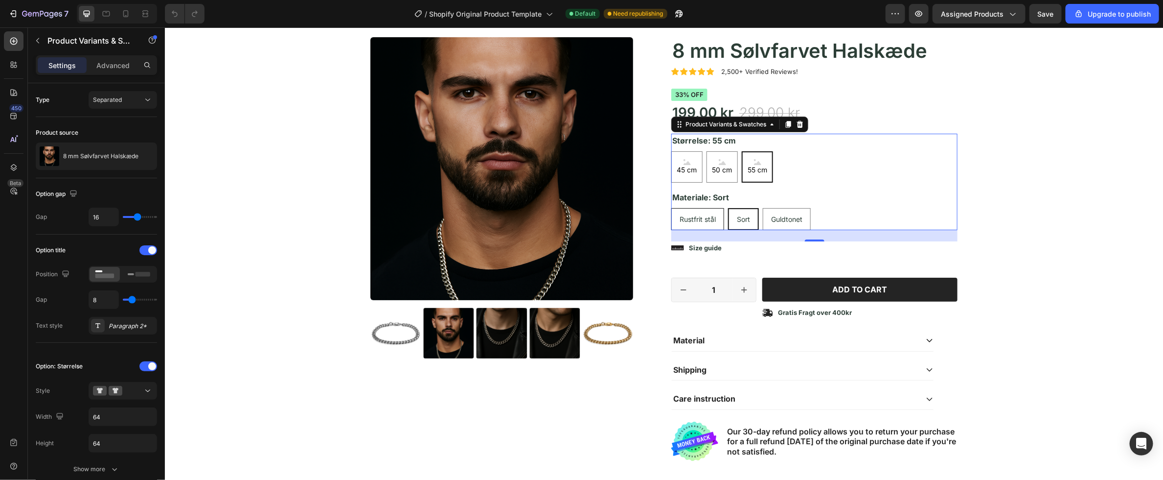
radio input "false"
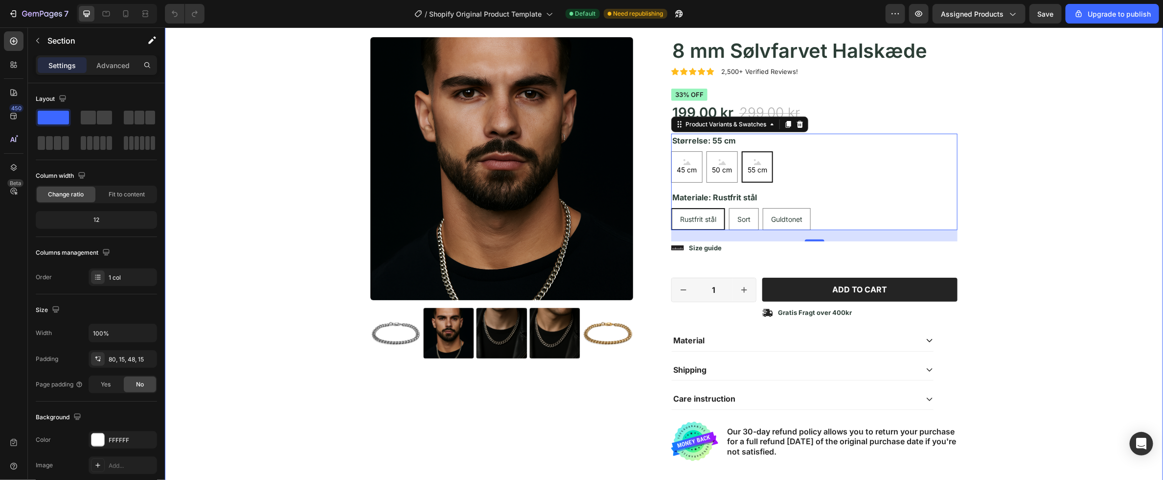
click at [1022, 186] on div "Product Images Icon Icon Icon Icon Icon Icon List 2,500+ Verified Reviews! Text…" at bounding box center [664, 253] width 984 height 432
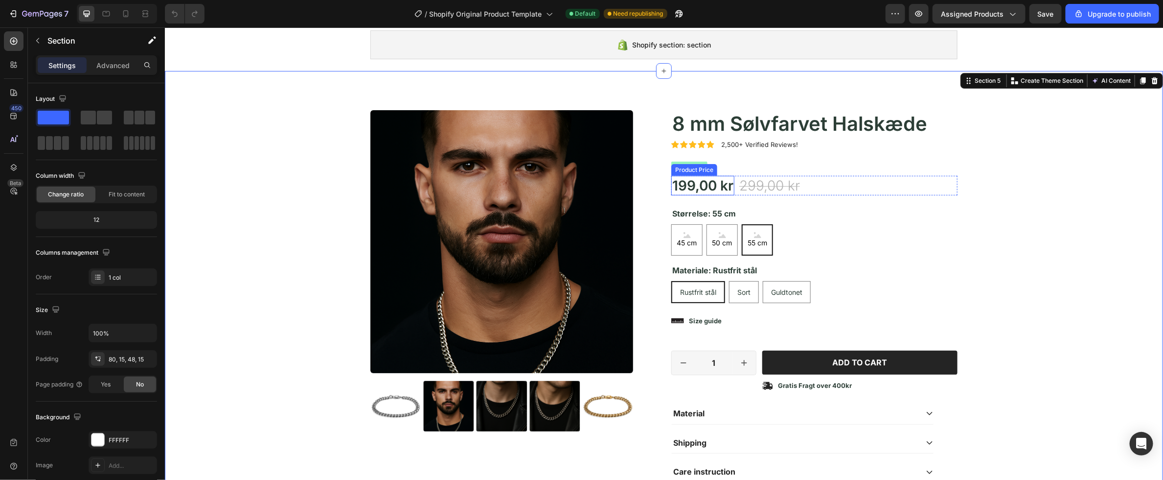
scroll to position [185, 0]
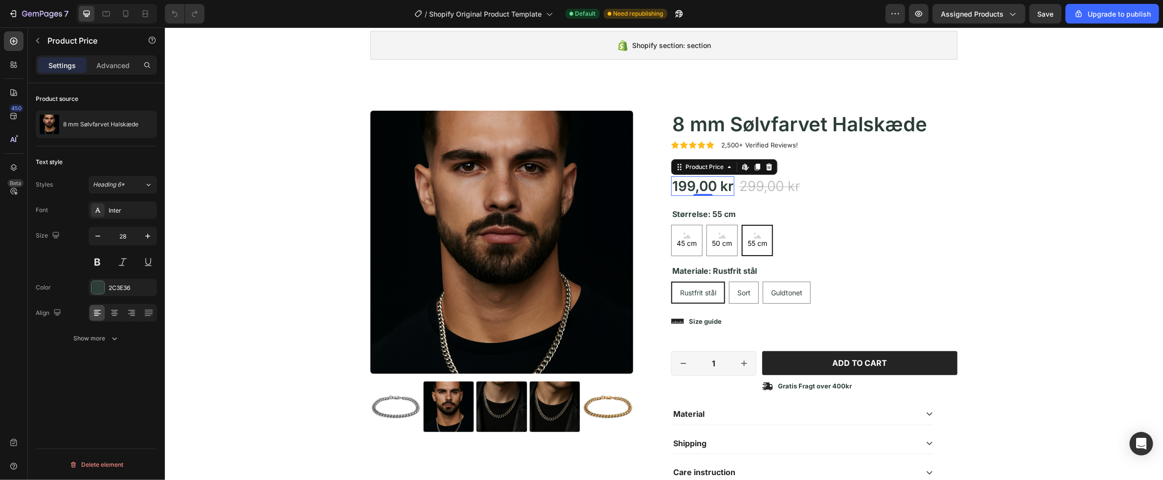
click at [696, 181] on div "199,00 kr" at bounding box center [702, 186] width 63 height 20
click at [744, 169] on icon at bounding box center [746, 166] width 8 height 8
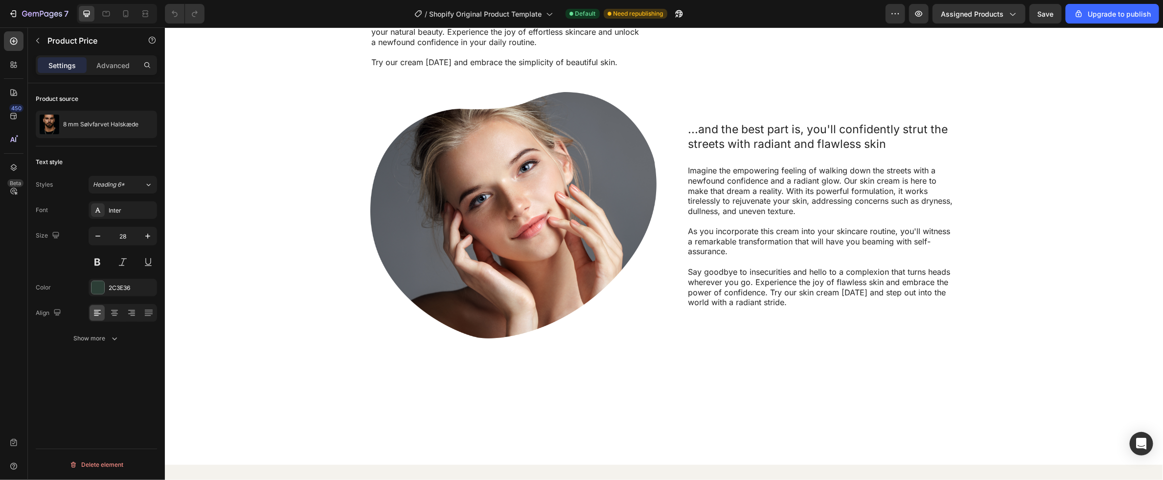
scroll to position [966, 0]
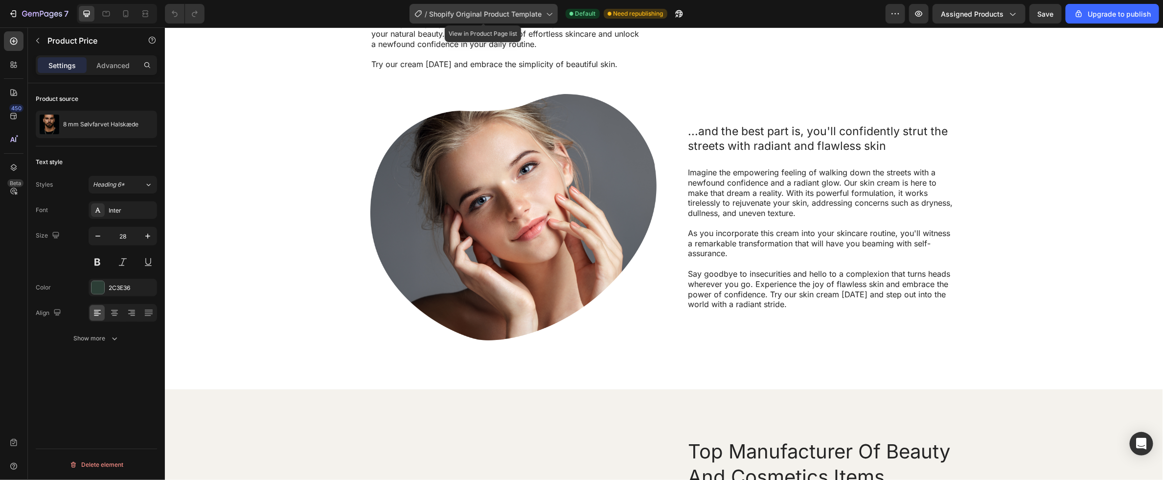
click at [530, 11] on span "Shopify Original Product Template" at bounding box center [486, 14] width 113 height 10
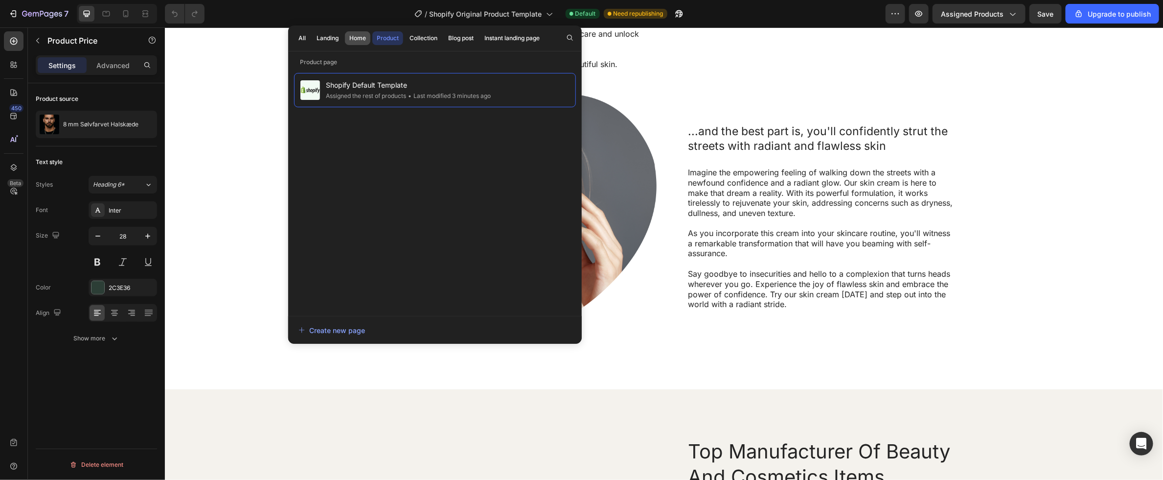
click at [351, 37] on div "Home" at bounding box center [357, 38] width 17 height 9
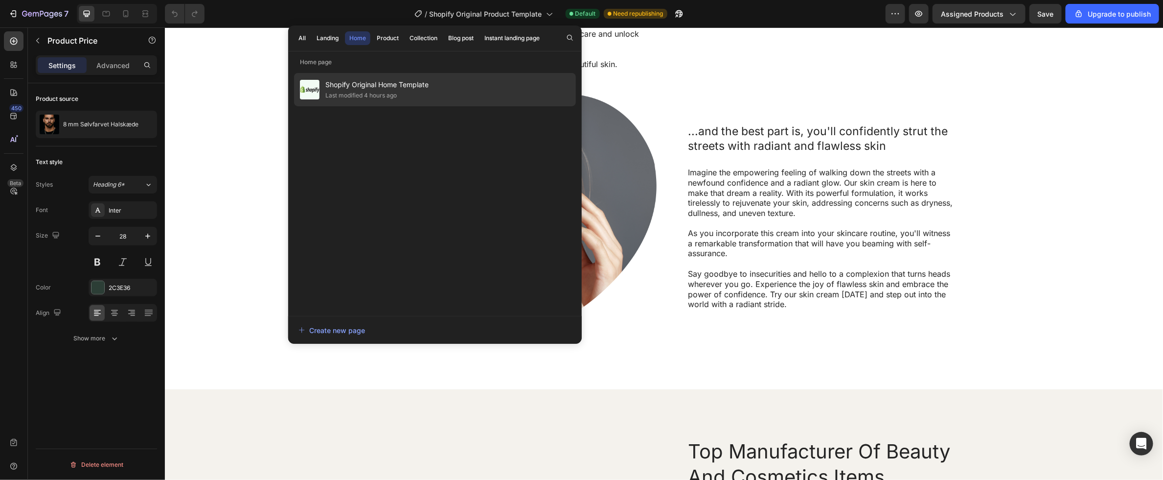
click at [368, 90] on span "Shopify Original Home Template" at bounding box center [376, 85] width 103 height 12
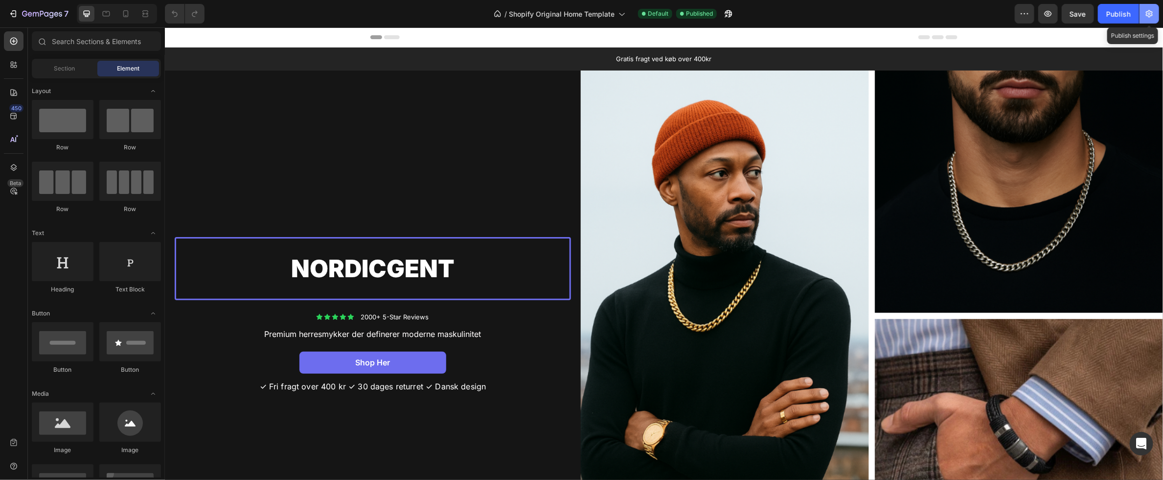
click at [1149, 15] on icon "button" at bounding box center [1150, 14] width 10 height 10
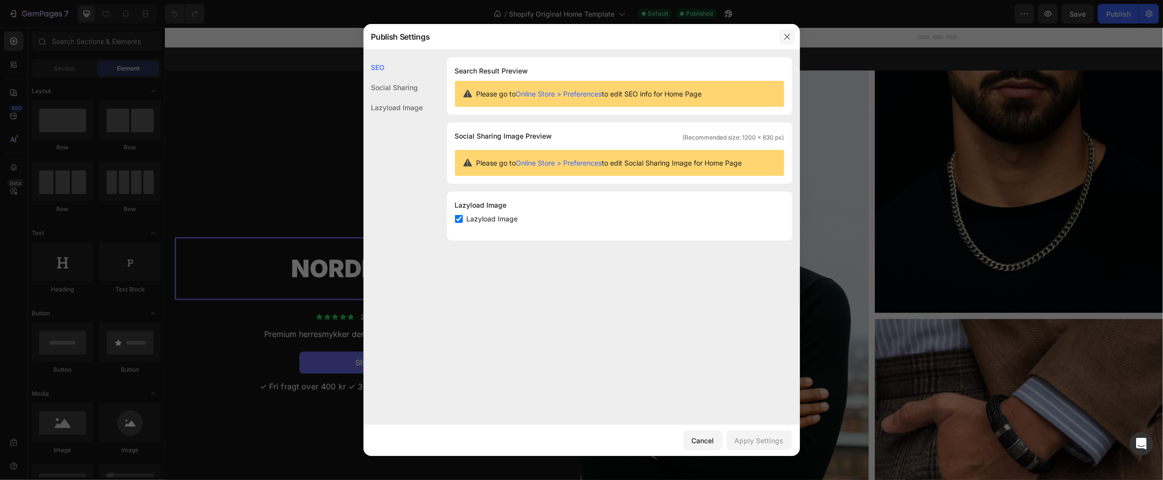
click at [788, 36] on icon "button" at bounding box center [787, 36] width 5 height 5
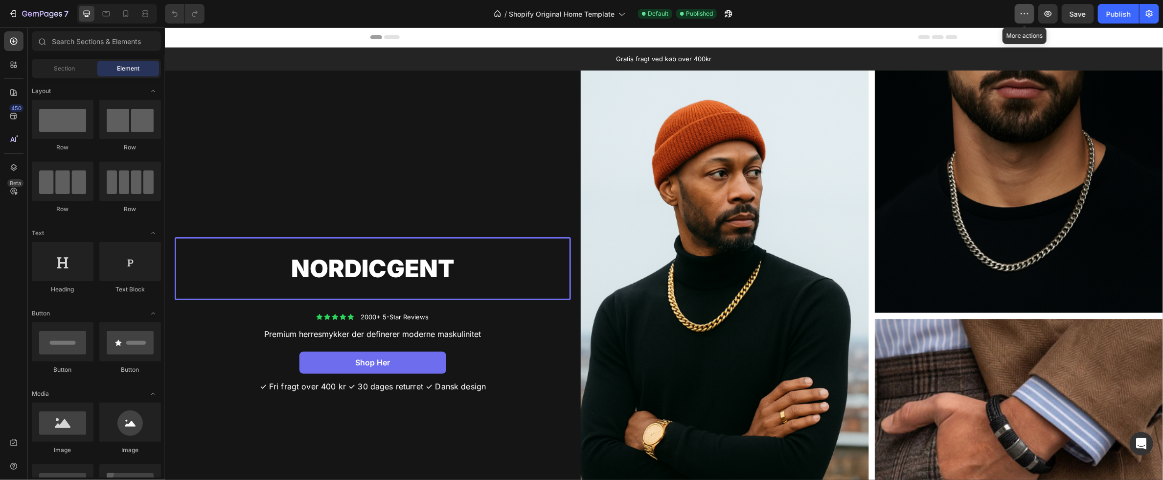
click at [1029, 14] on icon "button" at bounding box center [1025, 14] width 10 height 10
click at [963, 16] on div "/ Shopify Original Home Template Default Published" at bounding box center [613, 14] width 803 height 20
click at [699, 14] on span "Published" at bounding box center [699, 13] width 27 height 9
click at [647, 13] on div "Default" at bounding box center [655, 14] width 34 height 10
click at [727, 16] on icon "button" at bounding box center [726, 16] width 2 height 2
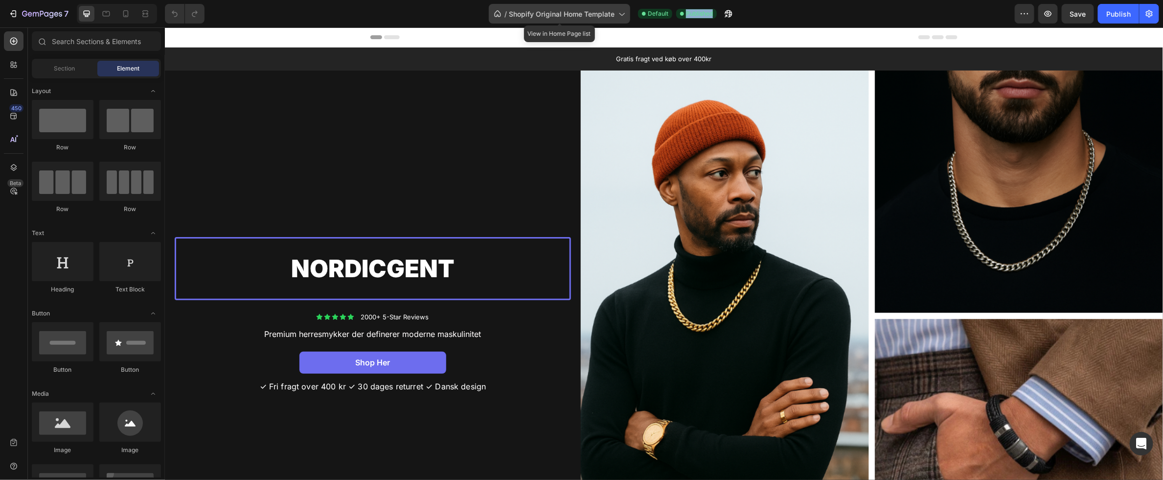
click at [578, 14] on span "Shopify Original Home Template" at bounding box center [562, 14] width 106 height 10
click at [784, 17] on div "/ Shopify Original Home Template Default Published" at bounding box center [613, 14] width 803 height 20
click at [1131, 14] on div "Publish" at bounding box center [1119, 14] width 24 height 10
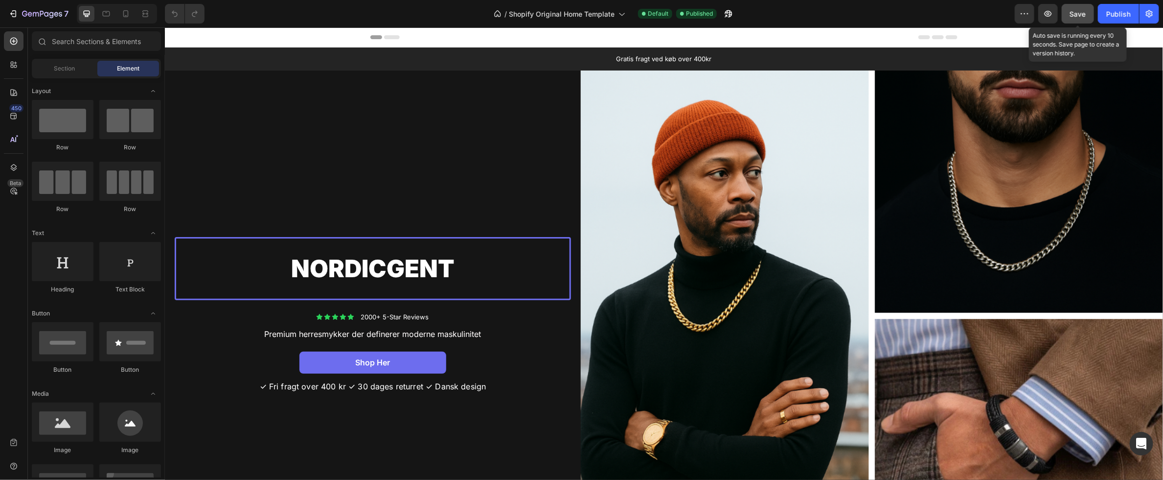
click at [1072, 13] on span "Save" at bounding box center [1078, 14] width 16 height 8
click at [1046, 14] on icon "button" at bounding box center [1048, 14] width 7 height 6
click at [13, 15] on icon "button" at bounding box center [13, 14] width 10 height 10
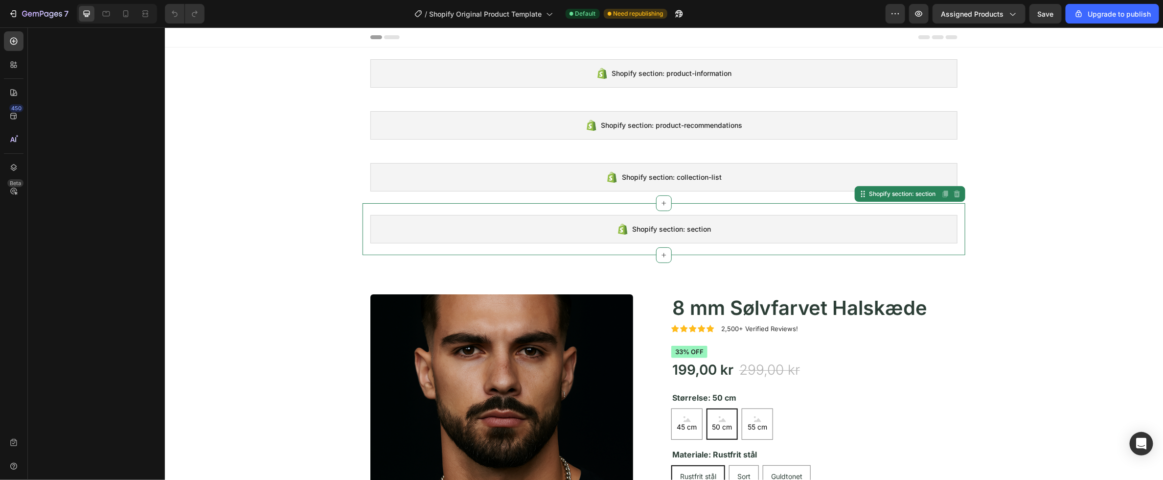
click at [874, 223] on div "Shopify section: section" at bounding box center [663, 228] width 587 height 28
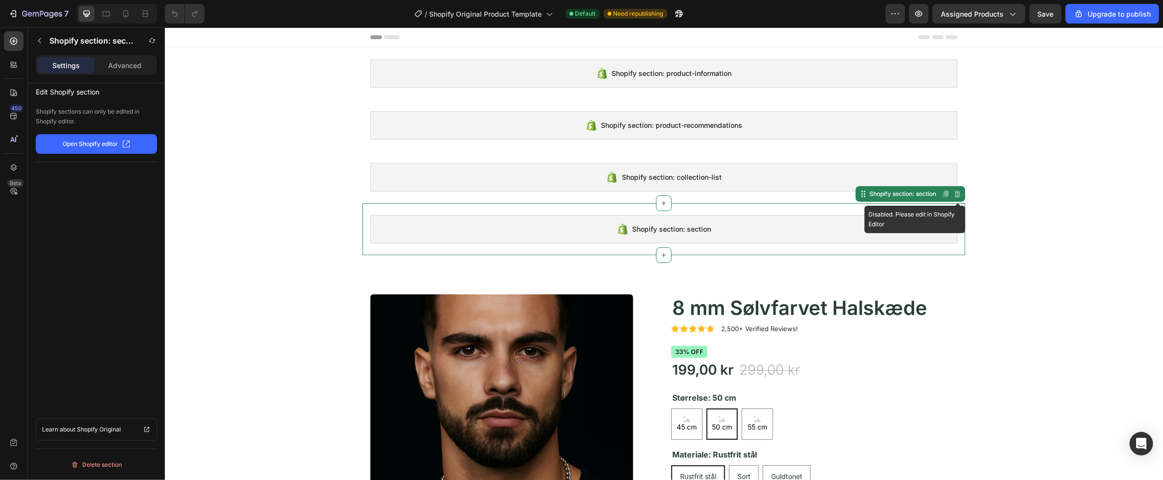
click at [958, 195] on icon at bounding box center [957, 193] width 8 height 8
click at [948, 195] on icon at bounding box center [945, 193] width 5 height 7
click at [924, 215] on div "Shopify section: section" at bounding box center [663, 228] width 587 height 28
click at [899, 196] on div "Shopify section: section" at bounding box center [902, 193] width 70 height 9
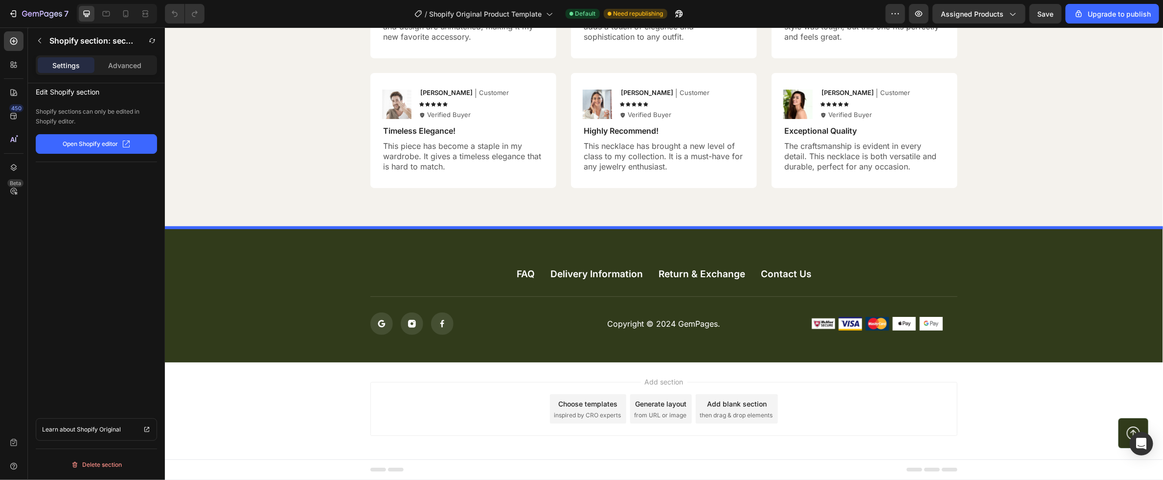
drag, startPoint x: 863, startPoint y: 195, endPoint x: 853, endPoint y: 558, distance: 362.8
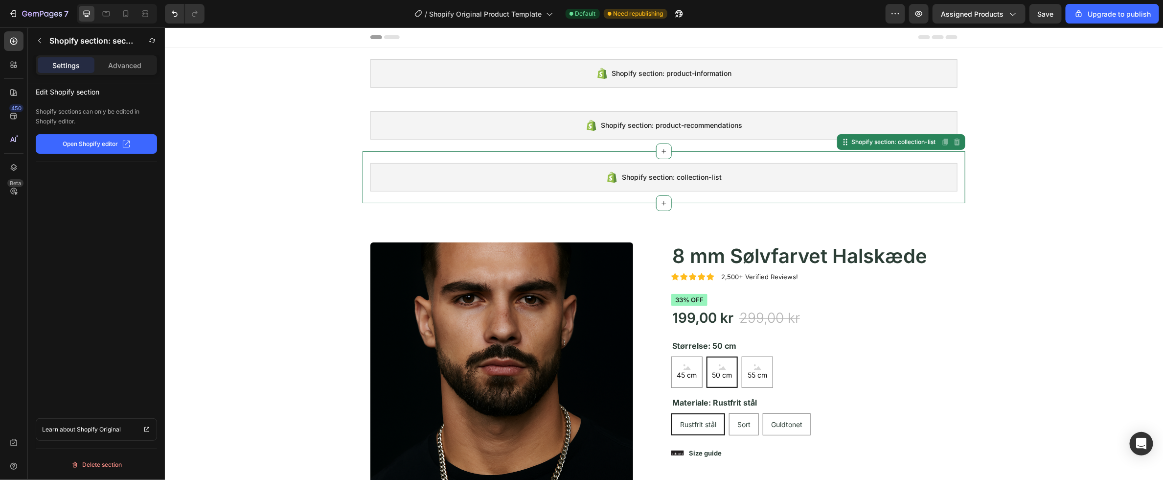
click at [918, 163] on div "Shopify section: collection-list" at bounding box center [663, 176] width 587 height 28
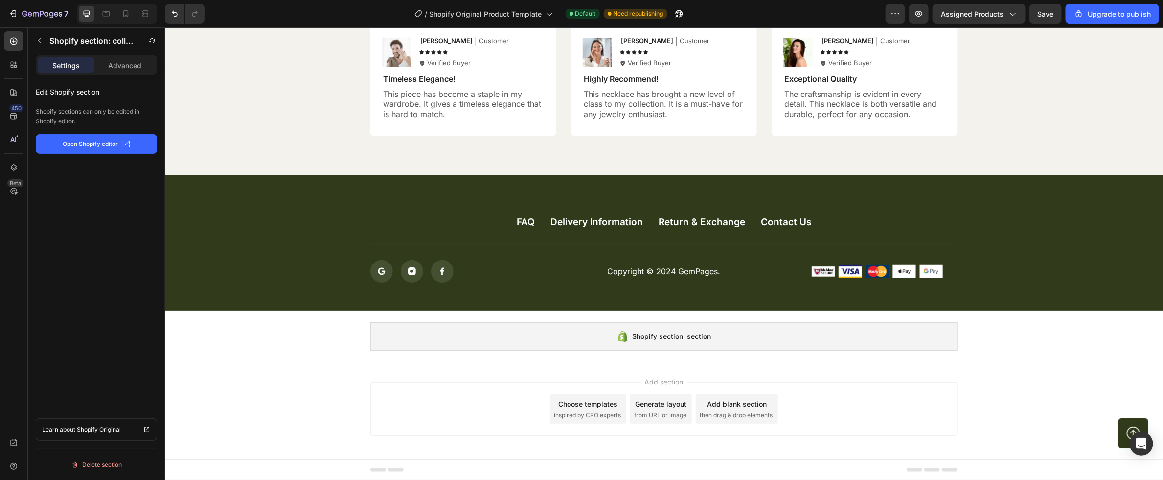
drag, startPoint x: 843, startPoint y: 140, endPoint x: 825, endPoint y: 565, distance: 425.7
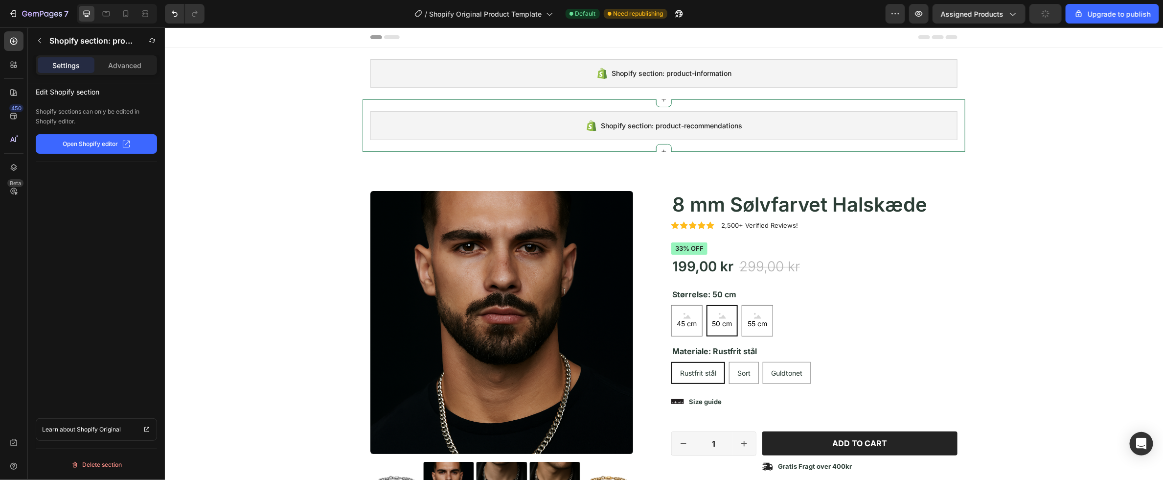
click at [890, 113] on div "Shopify section: product-recommendations" at bounding box center [663, 125] width 587 height 28
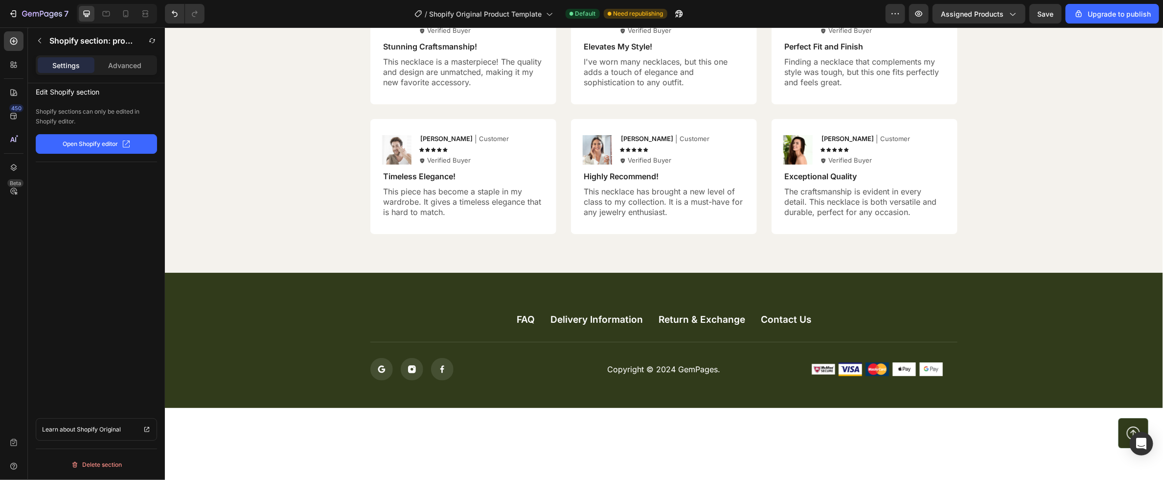
scroll to position [2646, 0]
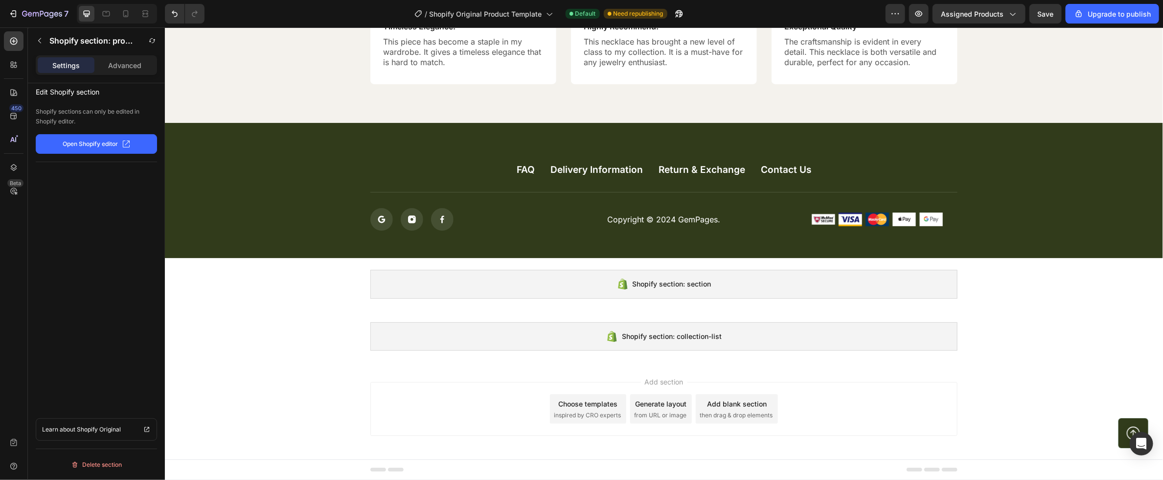
drag, startPoint x: 809, startPoint y: 90, endPoint x: 763, endPoint y: 566, distance: 478.0
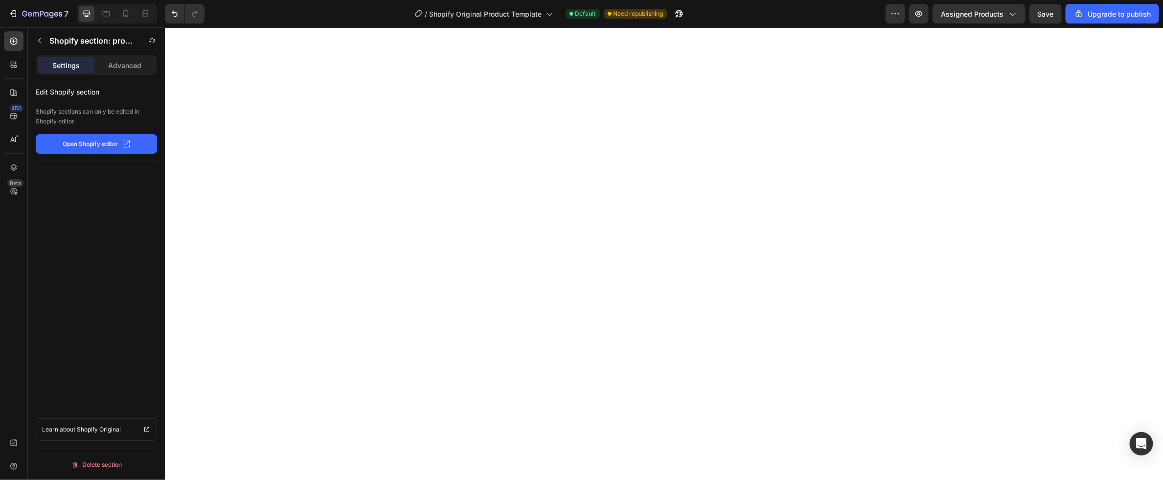
scroll to position [0, 0]
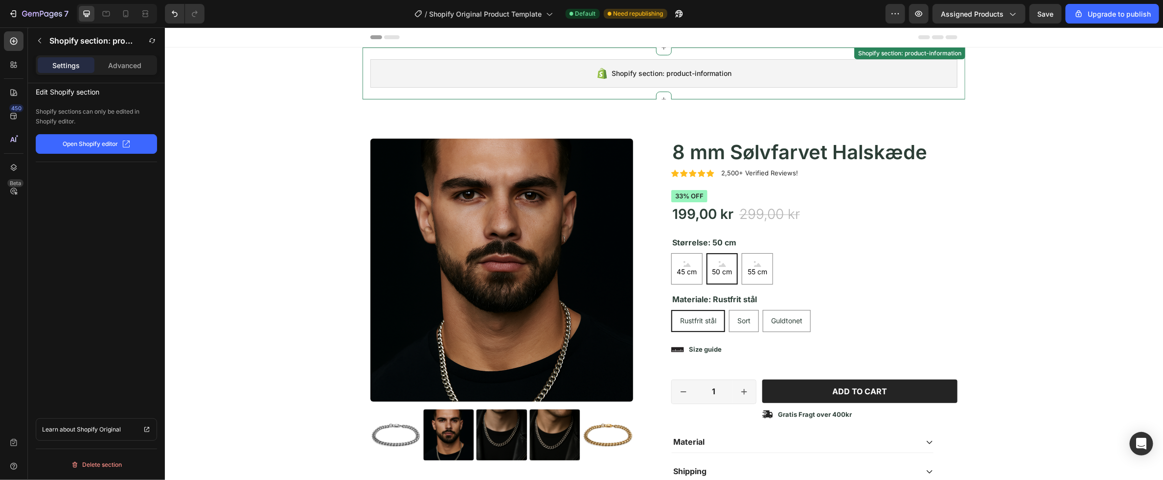
click at [827, 65] on div "Shopify section: product-information" at bounding box center [663, 73] width 587 height 28
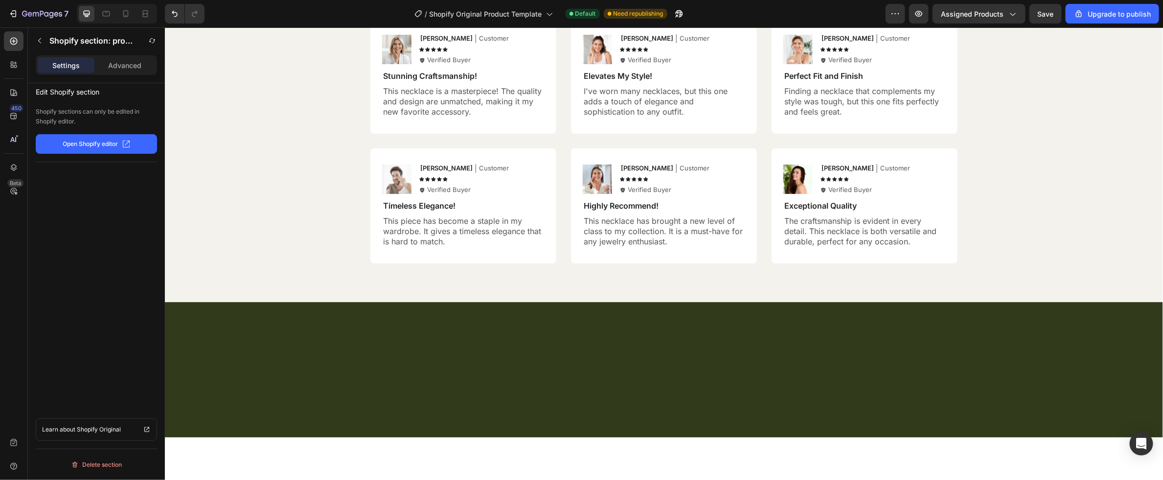
scroll to position [2646, 0]
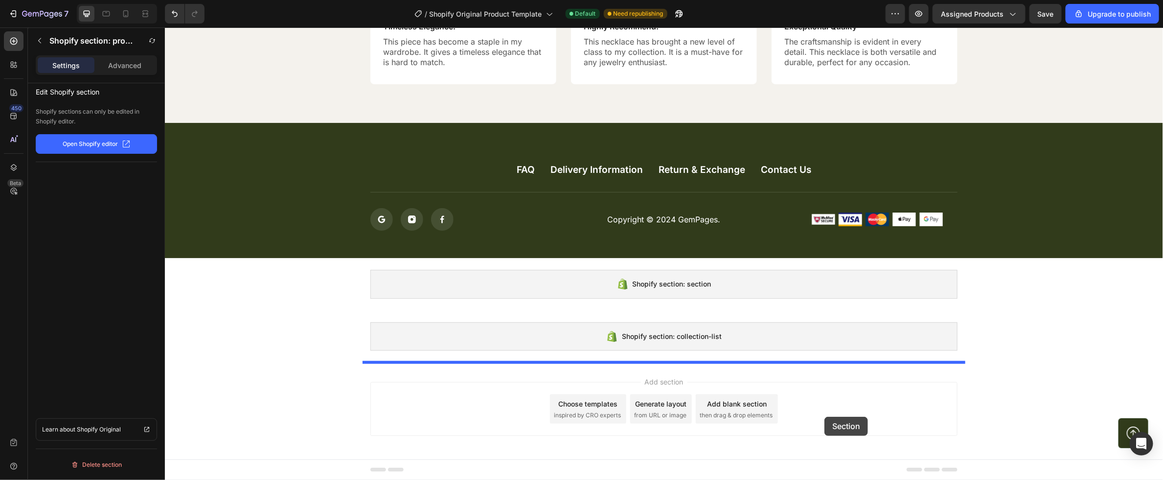
drag, startPoint x: 827, startPoint y: 56, endPoint x: 824, endPoint y: 416, distance: 359.8
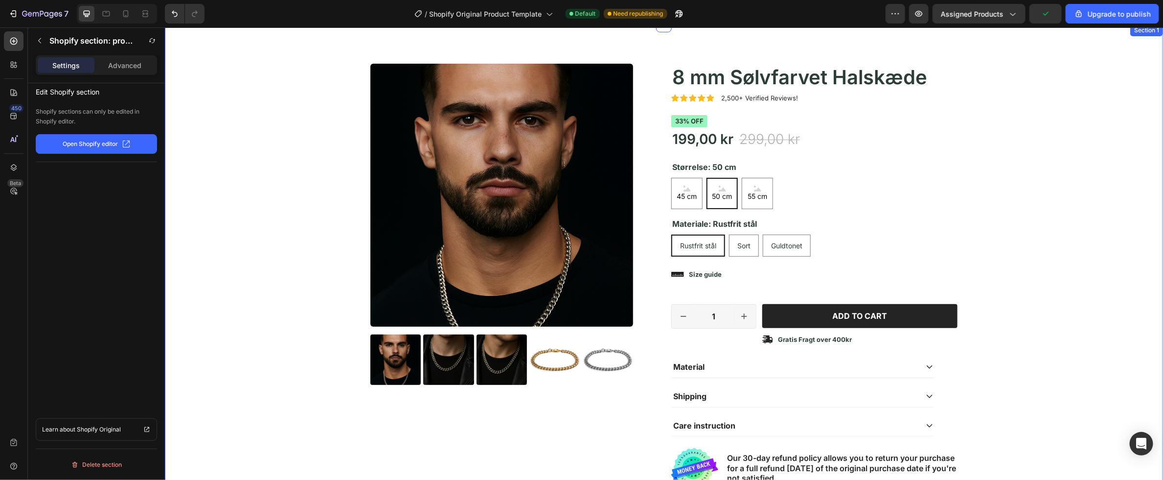
scroll to position [0, 0]
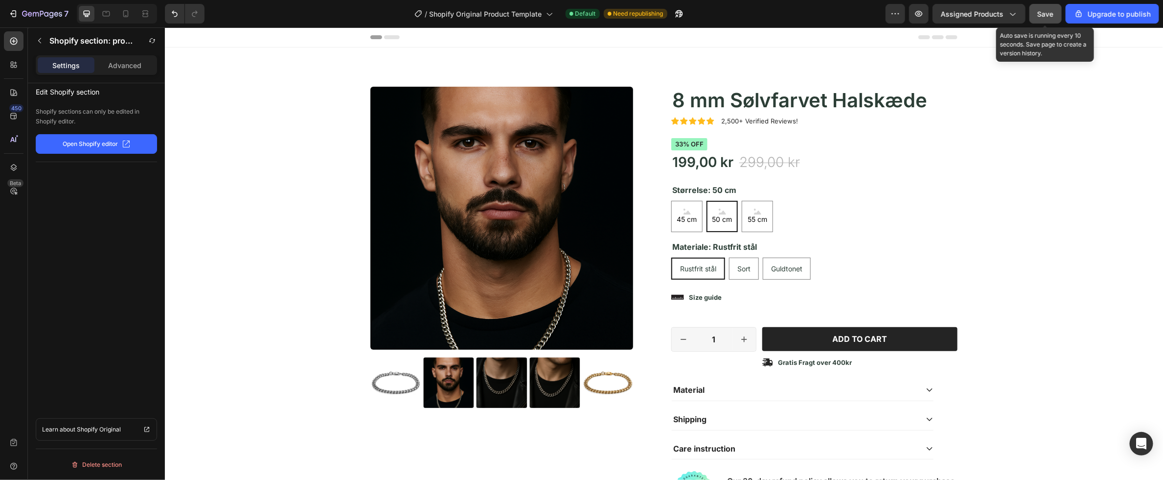
click at [1051, 18] on div "Save" at bounding box center [1046, 14] width 16 height 10
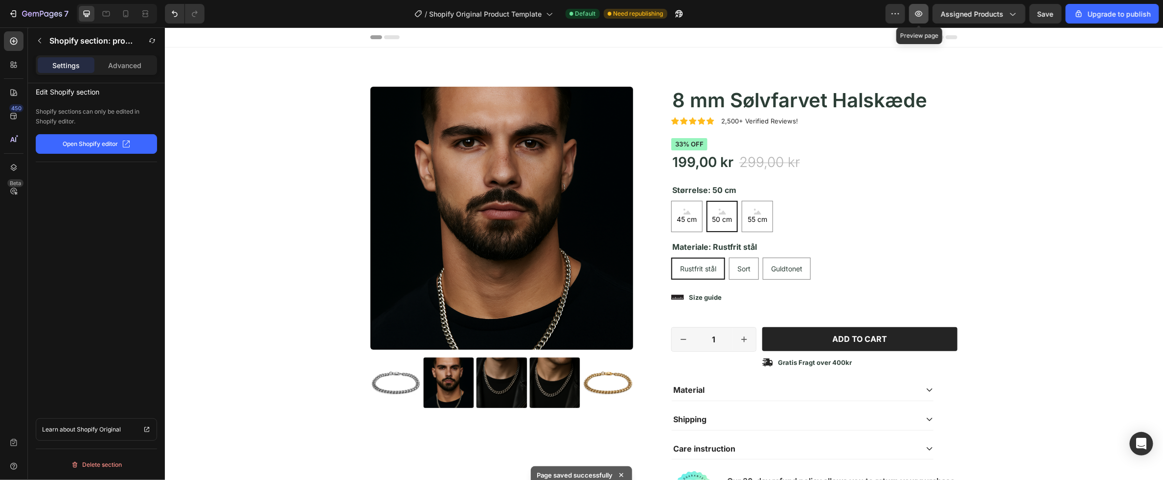
click at [917, 14] on icon "button" at bounding box center [919, 14] width 7 height 6
click at [737, 209] on cm "50 cm" at bounding box center [721, 215] width 31 height 31
click at [706, 200] on input "50 cm 50 cm 50 cm" at bounding box center [706, 200] width 0 height 0
radio input "true"
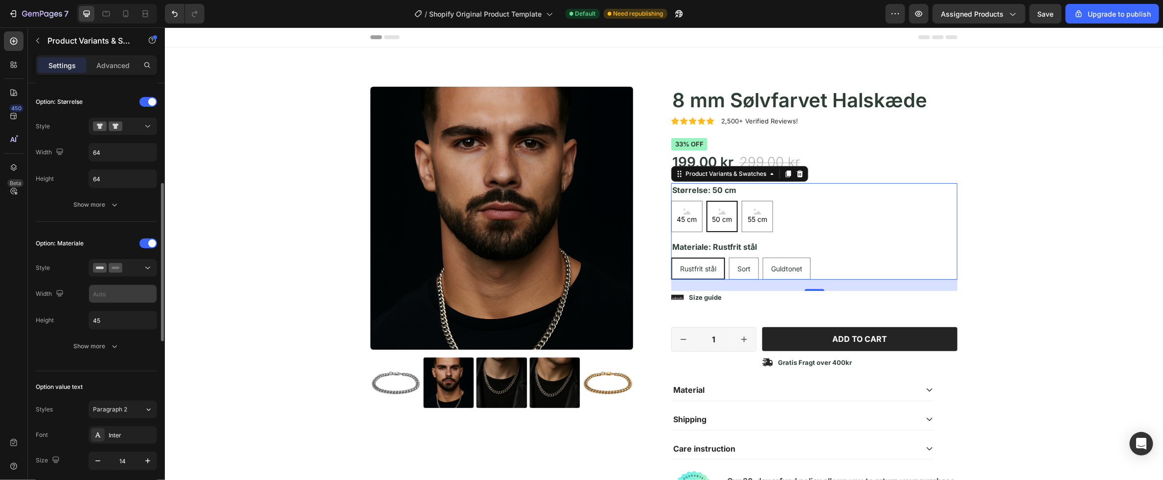
scroll to position [268, 0]
click at [142, 266] on div at bounding box center [123, 264] width 60 height 10
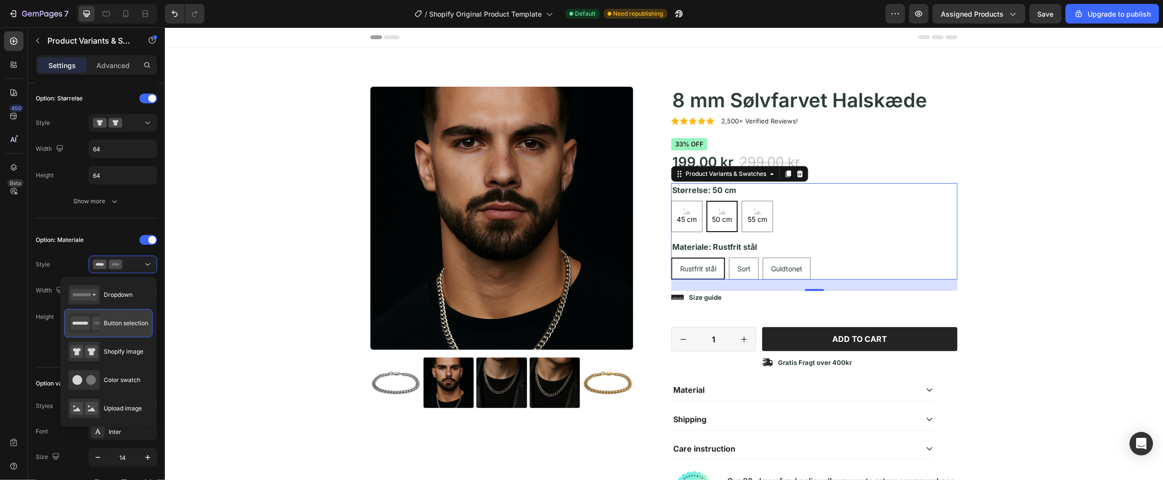
click at [127, 328] on div "Button selection" at bounding box center [109, 323] width 80 height 20
radio input "true"
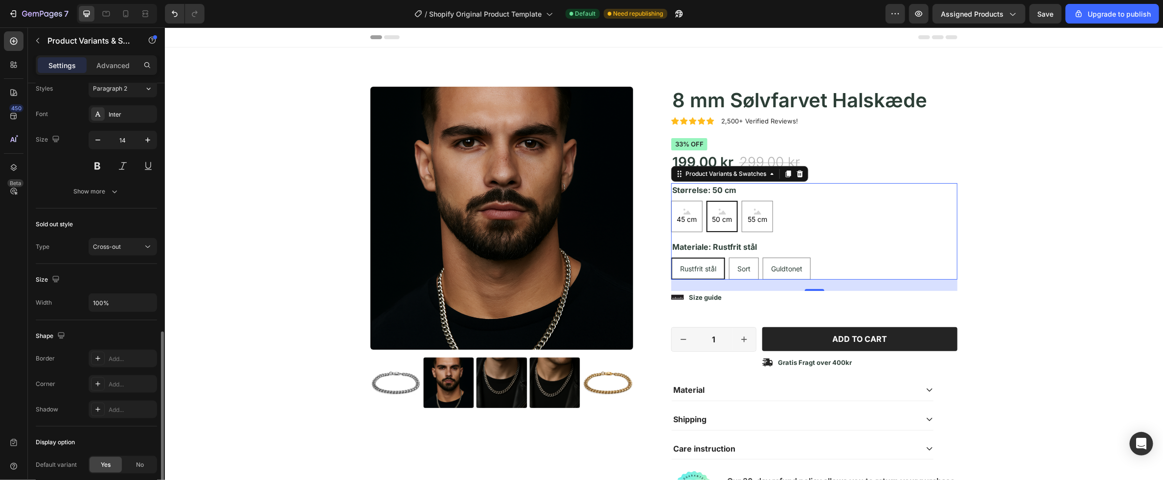
scroll to position [618, 0]
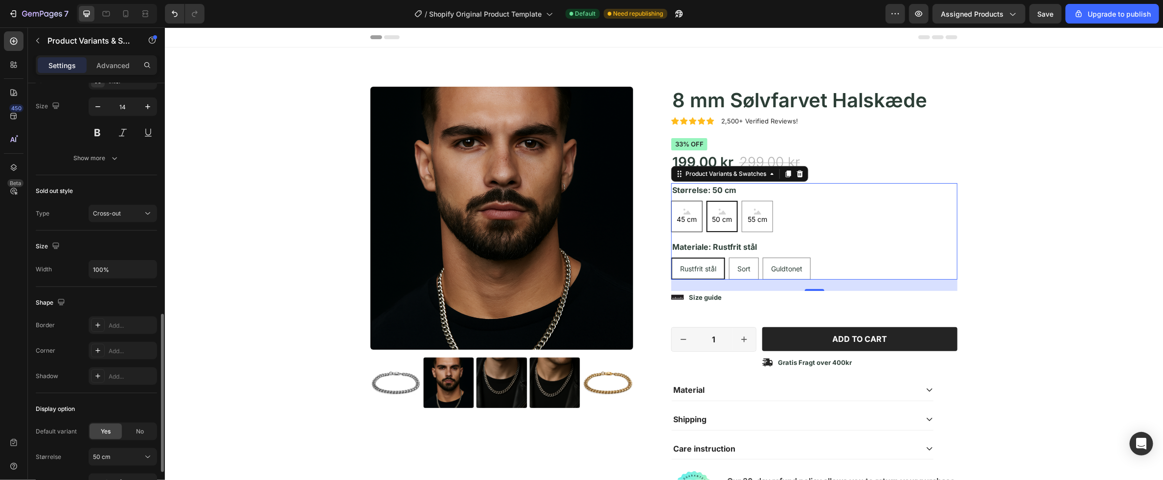
click at [685, 218] on span "45 cm" at bounding box center [687, 219] width 24 height 10
click at [671, 200] on input "45 cm 45 cm 45 cm" at bounding box center [671, 200] width 0 height 0
radio input "false"
click at [693, 217] on span "45 cm" at bounding box center [687, 219] width 24 height 10
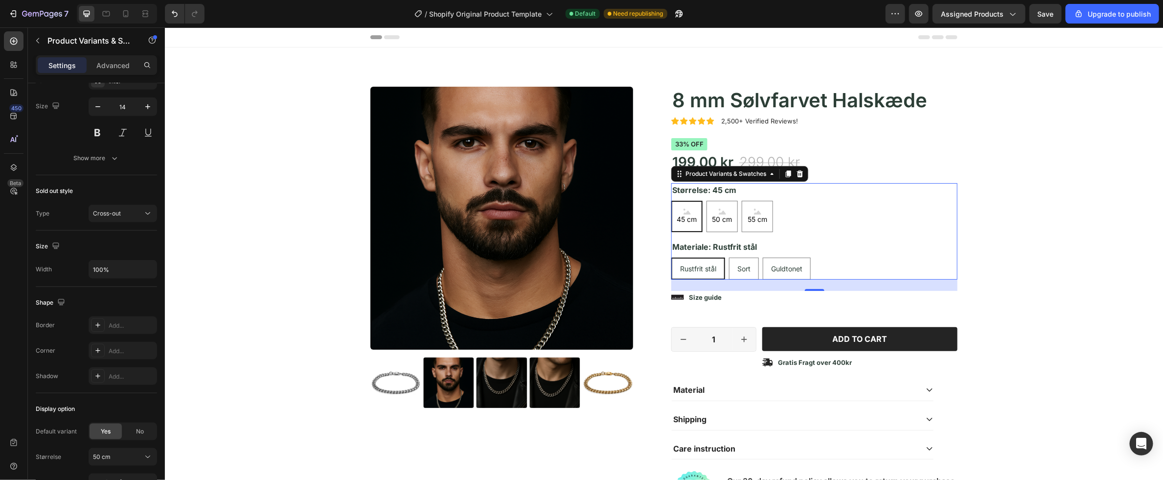
click at [671, 200] on input "45 cm 45 cm 45 cm" at bounding box center [671, 200] width 0 height 0
click at [778, 212] on div "45 cm 45 cm 45 cm 50 cm 50 cm 50 cm 55 cm 55 cm 55 cm" at bounding box center [814, 215] width 286 height 31
click at [791, 213] on div "45 cm 45 cm 45 cm 50 cm 50 cm 50 cm 55 cm 55 cm 55 cm" at bounding box center [814, 215] width 286 height 31
click at [730, 210] on div "50 cm" at bounding box center [722, 215] width 24 height 23
click at [706, 200] on input "50 cm 50 cm 50 cm" at bounding box center [706, 200] width 0 height 0
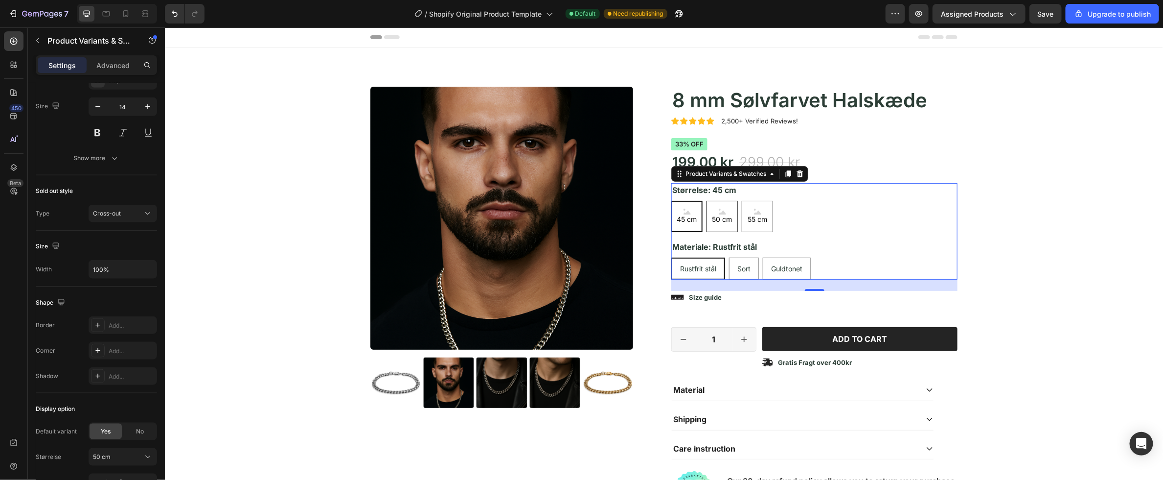
radio input "false"
click at [689, 214] on span "45 cm" at bounding box center [687, 219] width 24 height 10
click at [671, 200] on input "45 cm 45 cm 45 cm" at bounding box center [671, 200] width 0 height 0
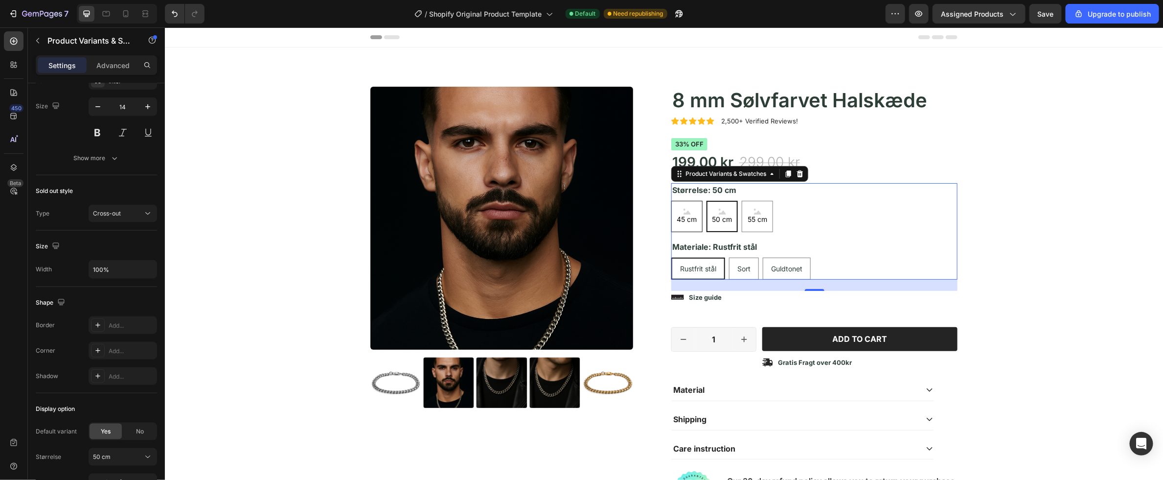
radio input "false"
click at [858, 201] on div "45 cm 45 cm 45 cm 50 cm 50 cm 50 cm 55 cm 55 cm 55 cm" at bounding box center [814, 215] width 286 height 31
click at [759, 225] on div "55 cm" at bounding box center [756, 215] width 23 height 23
click at [742, 200] on input "55 cm 55 cm 55 cm" at bounding box center [741, 200] width 0 height 0
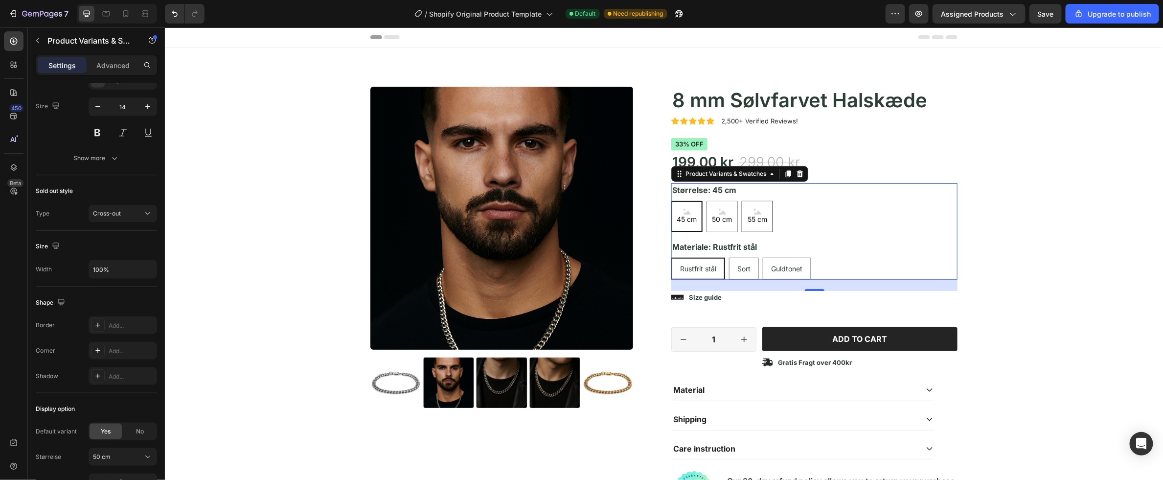
radio input "false"
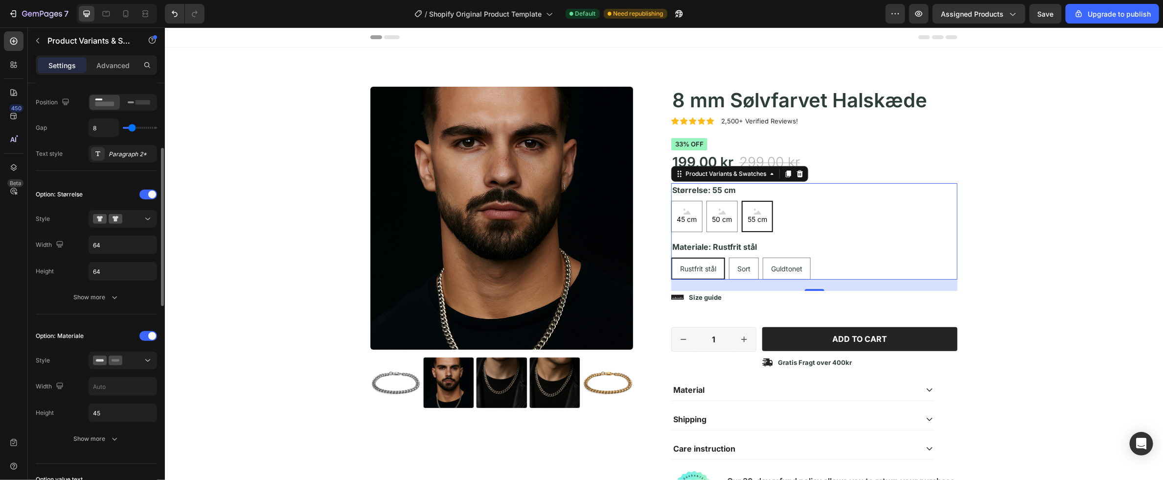
scroll to position [172, 0]
click at [144, 218] on icon at bounding box center [148, 218] width 10 height 10
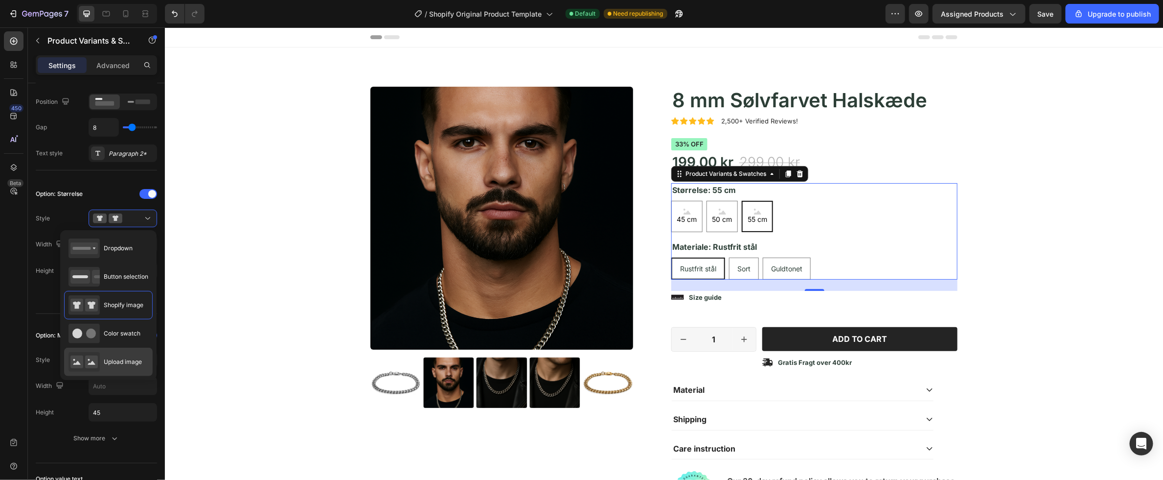
click at [124, 361] on span "Upload image" at bounding box center [123, 361] width 38 height 9
radio input "true"
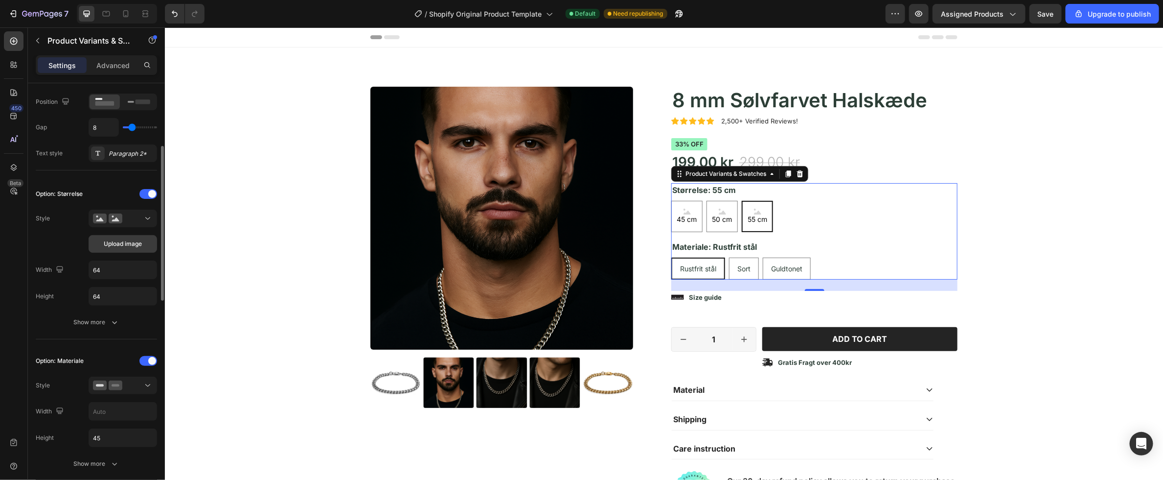
click at [128, 245] on span "Upload image" at bounding box center [123, 243] width 38 height 9
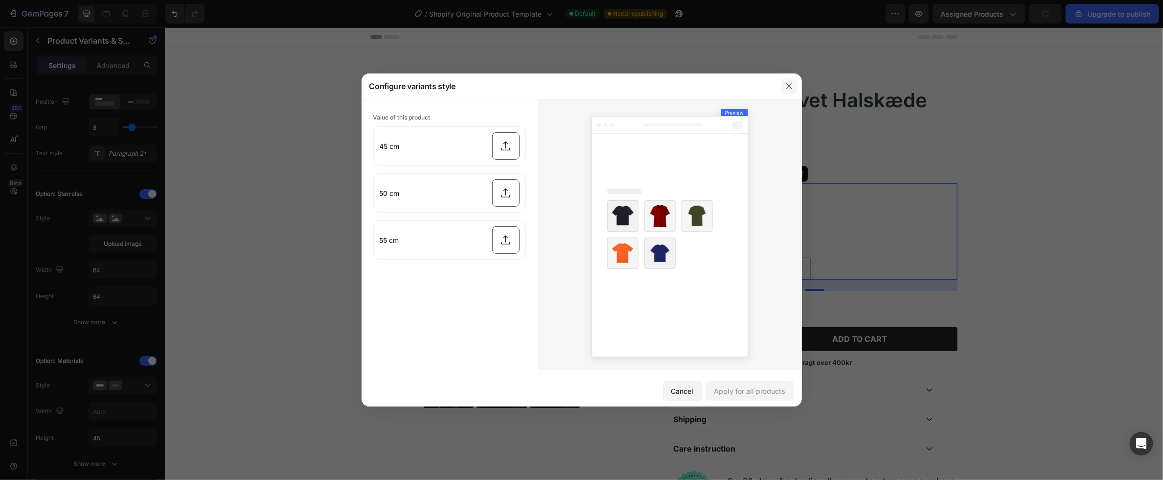
click at [791, 85] on icon "button" at bounding box center [790, 86] width 8 height 8
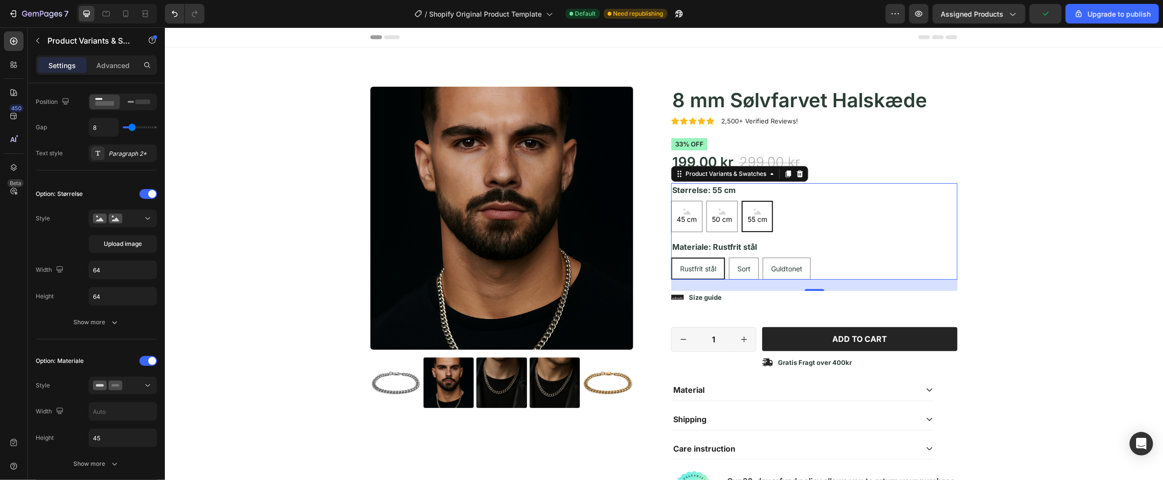
click at [692, 270] on span "Rustfrit stål" at bounding box center [698, 268] width 36 height 8
click at [671, 257] on input "Rustfrit stål Rustfrit stål Rustfrit stål" at bounding box center [671, 256] width 0 height 0
click at [702, 266] on span "Rustfrit stål" at bounding box center [698, 268] width 36 height 8
click at [671, 257] on input "Rustfrit stål Rustfrit stål Rustfrit stål" at bounding box center [671, 256] width 0 height 0
click at [137, 216] on div at bounding box center [123, 218] width 60 height 10
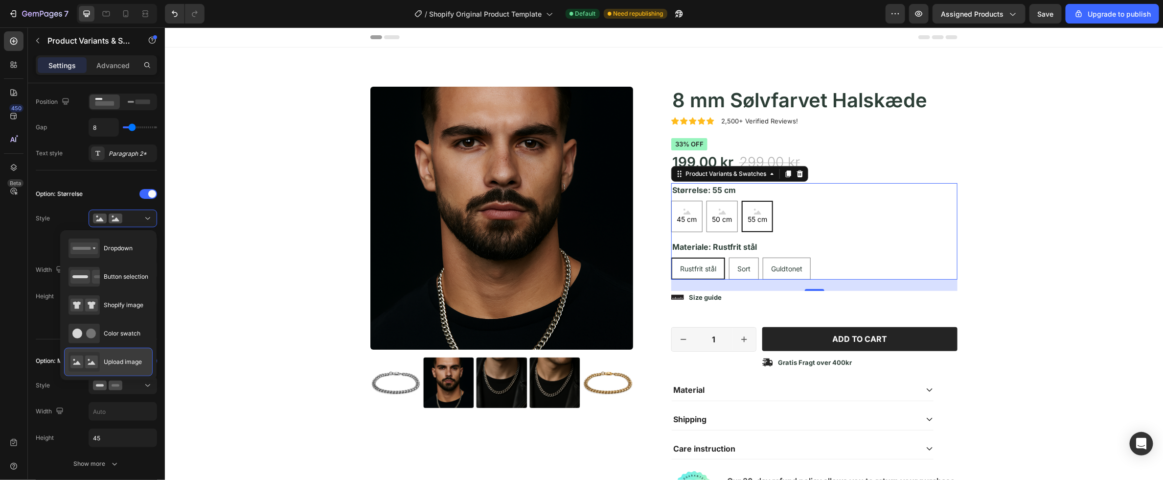
click at [116, 369] on div "Upload image" at bounding box center [105, 362] width 73 height 20
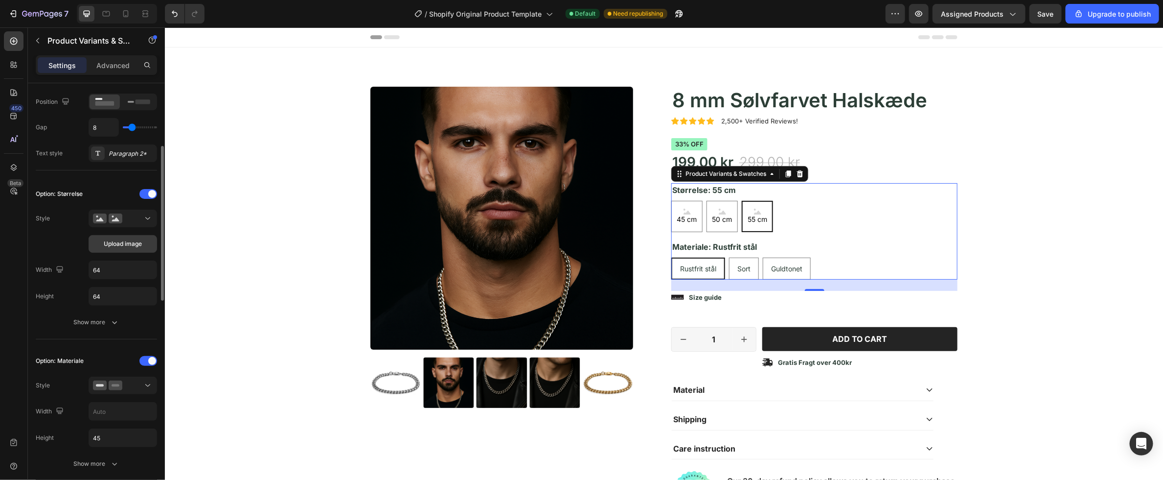
click at [129, 244] on span "Upload image" at bounding box center [123, 243] width 38 height 9
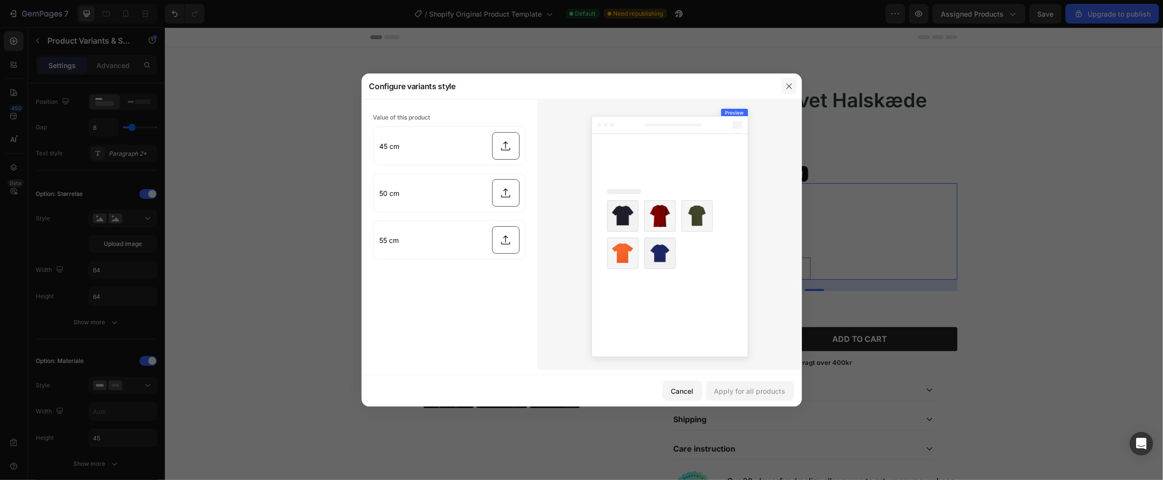
click at [788, 88] on icon "button" at bounding box center [790, 86] width 8 height 8
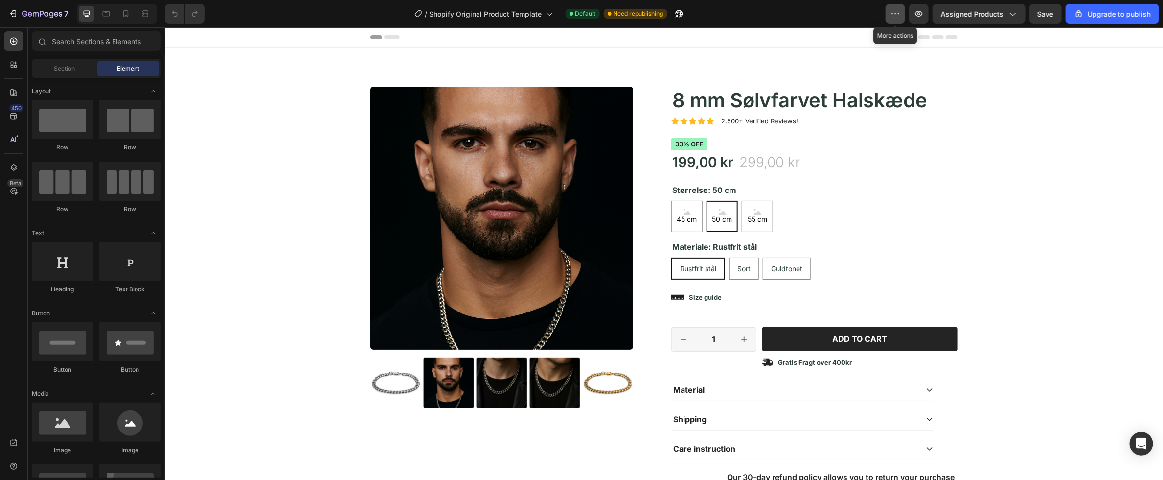
click at [901, 14] on icon "button" at bounding box center [896, 14] width 10 height 10
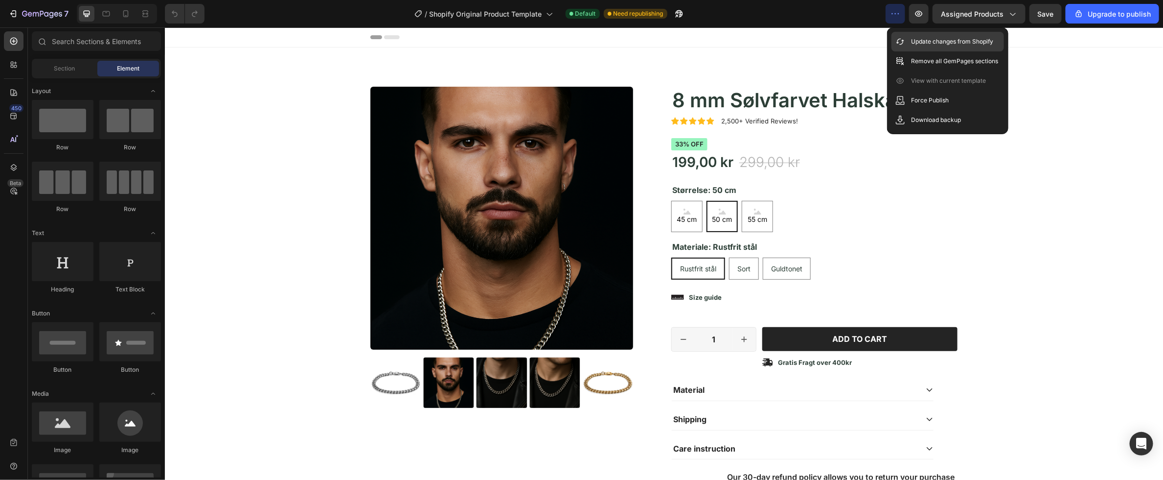
click at [909, 42] on div "Update changes from Shopify" at bounding box center [948, 42] width 113 height 20
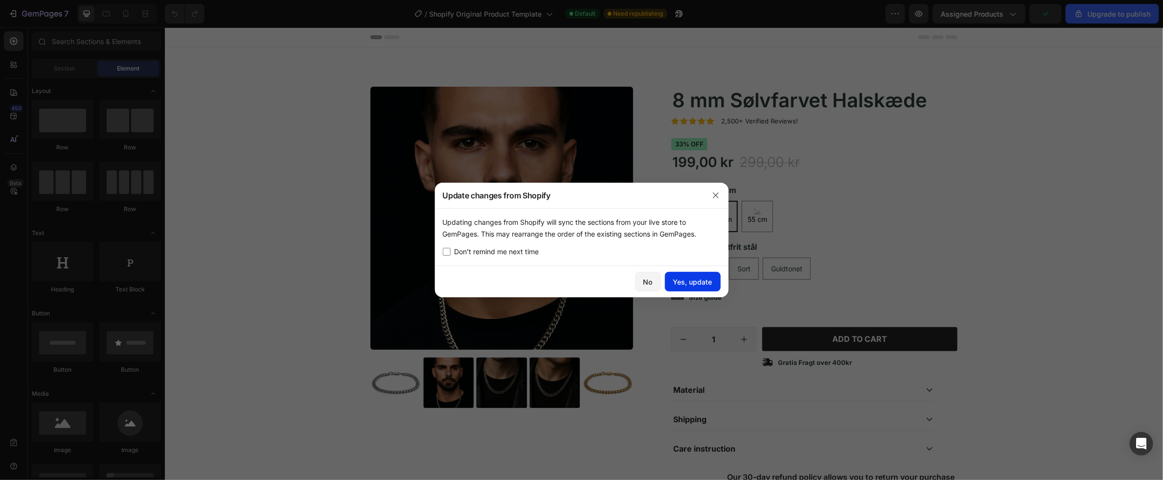
click at [689, 286] on div "Yes, update" at bounding box center [692, 282] width 39 height 10
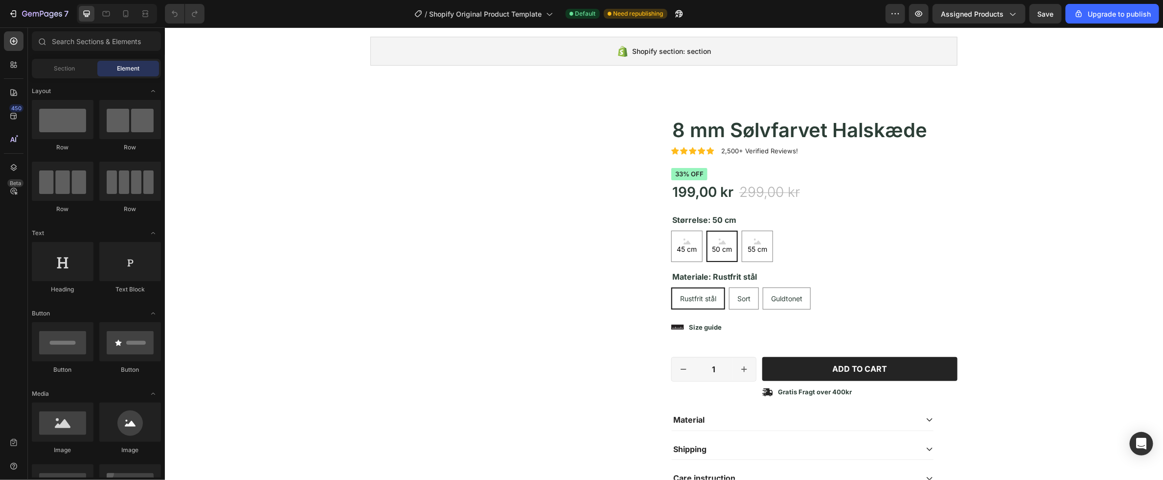
scroll to position [180, 0]
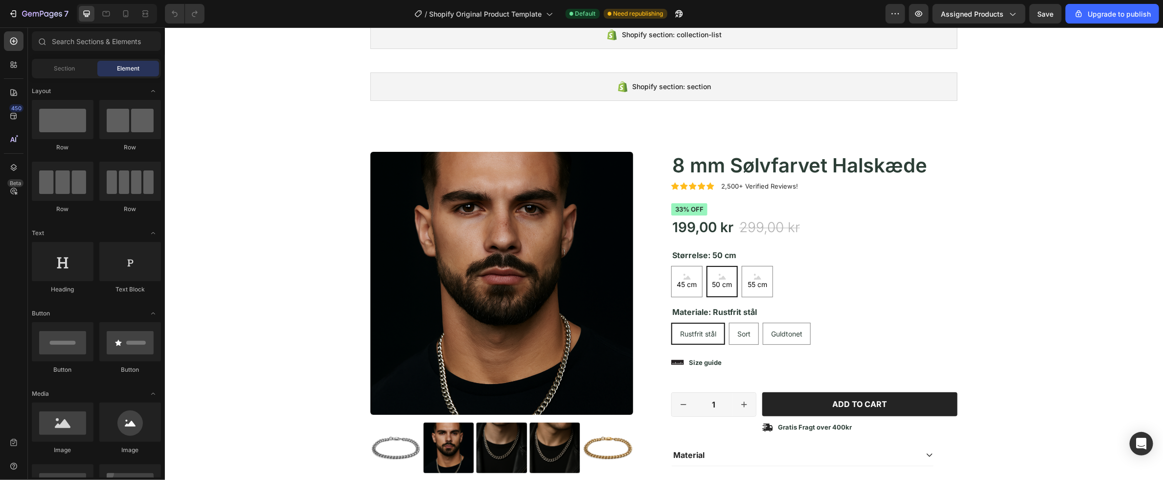
scroll to position [143, 0]
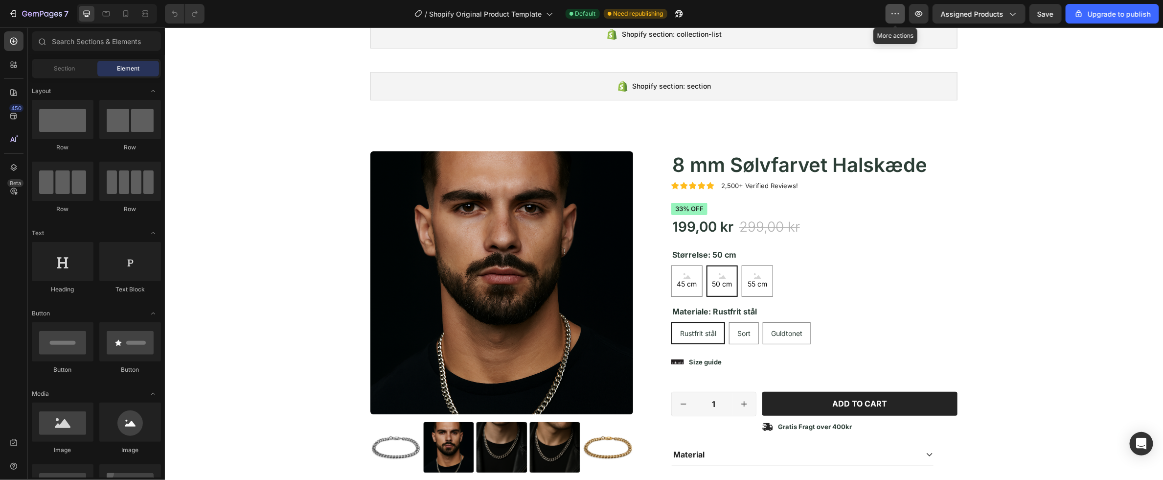
click at [901, 14] on icon "button" at bounding box center [896, 14] width 10 height 10
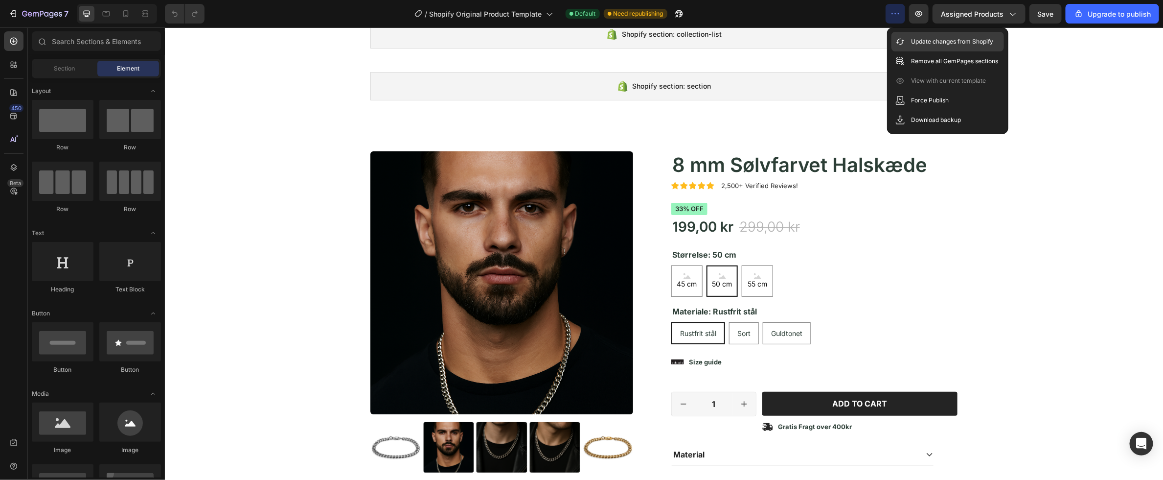
click at [917, 45] on p "Update changes from Shopify" at bounding box center [952, 42] width 82 height 10
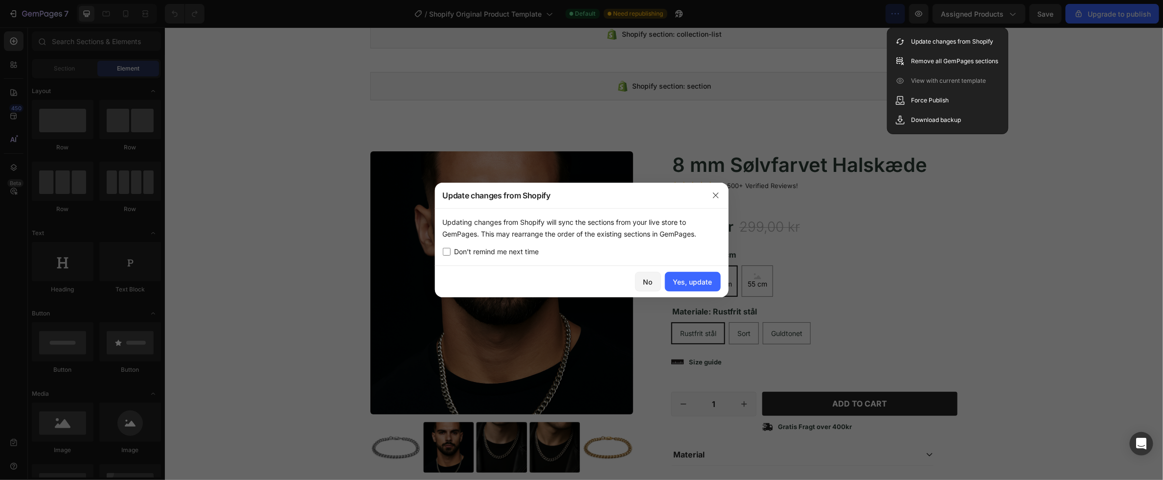
click at [527, 251] on span "Don’t remind me next time" at bounding box center [497, 252] width 85 height 12
checkbox input "true"
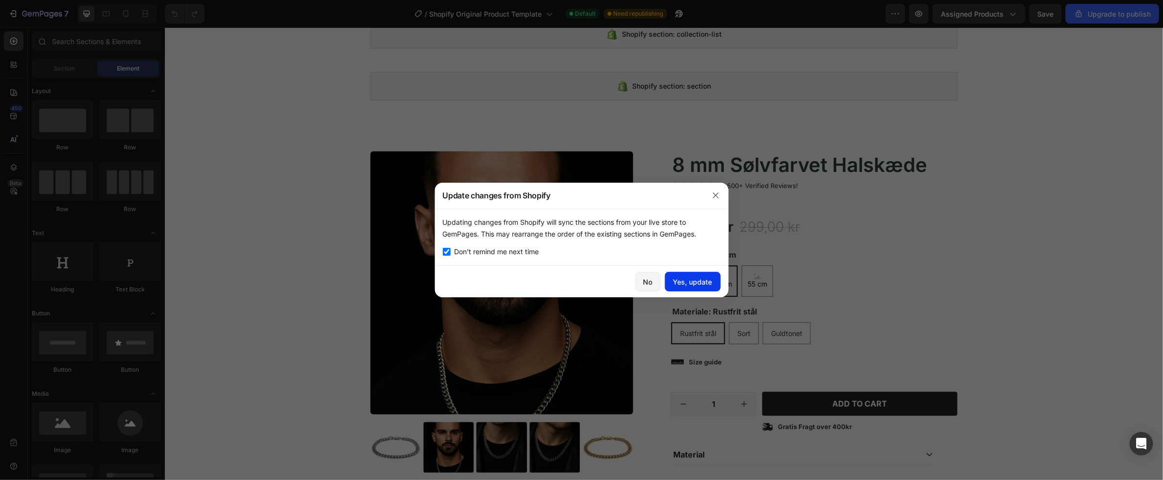
click at [702, 278] on div "Yes, update" at bounding box center [692, 282] width 39 height 10
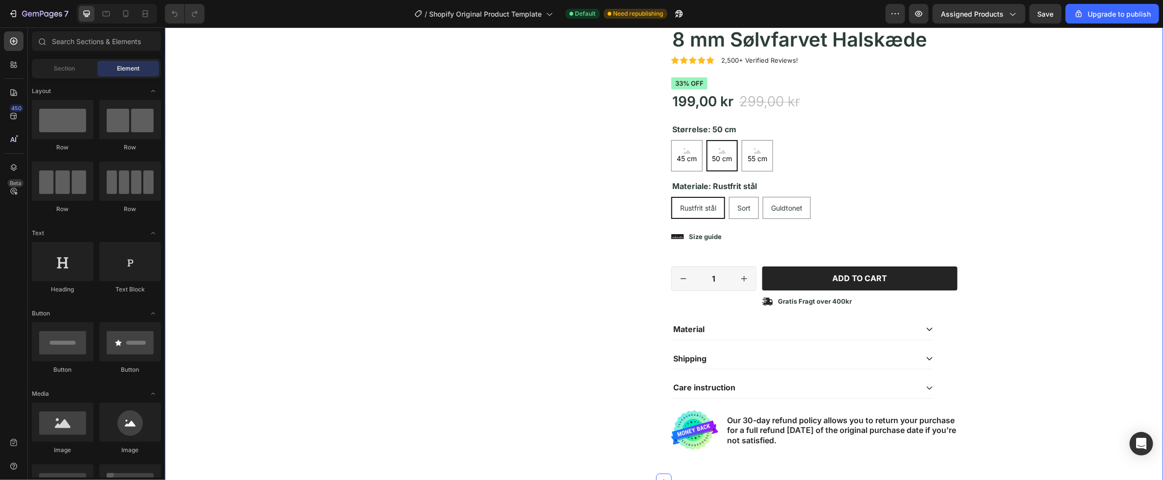
scroll to position [270, 0]
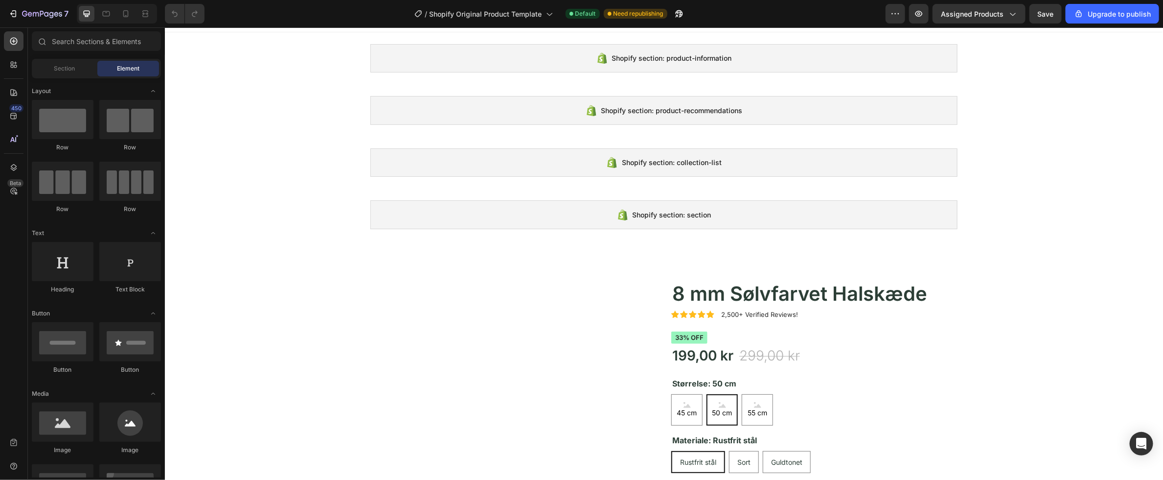
scroll to position [14, 0]
